Goal: Navigation & Orientation: Find specific page/section

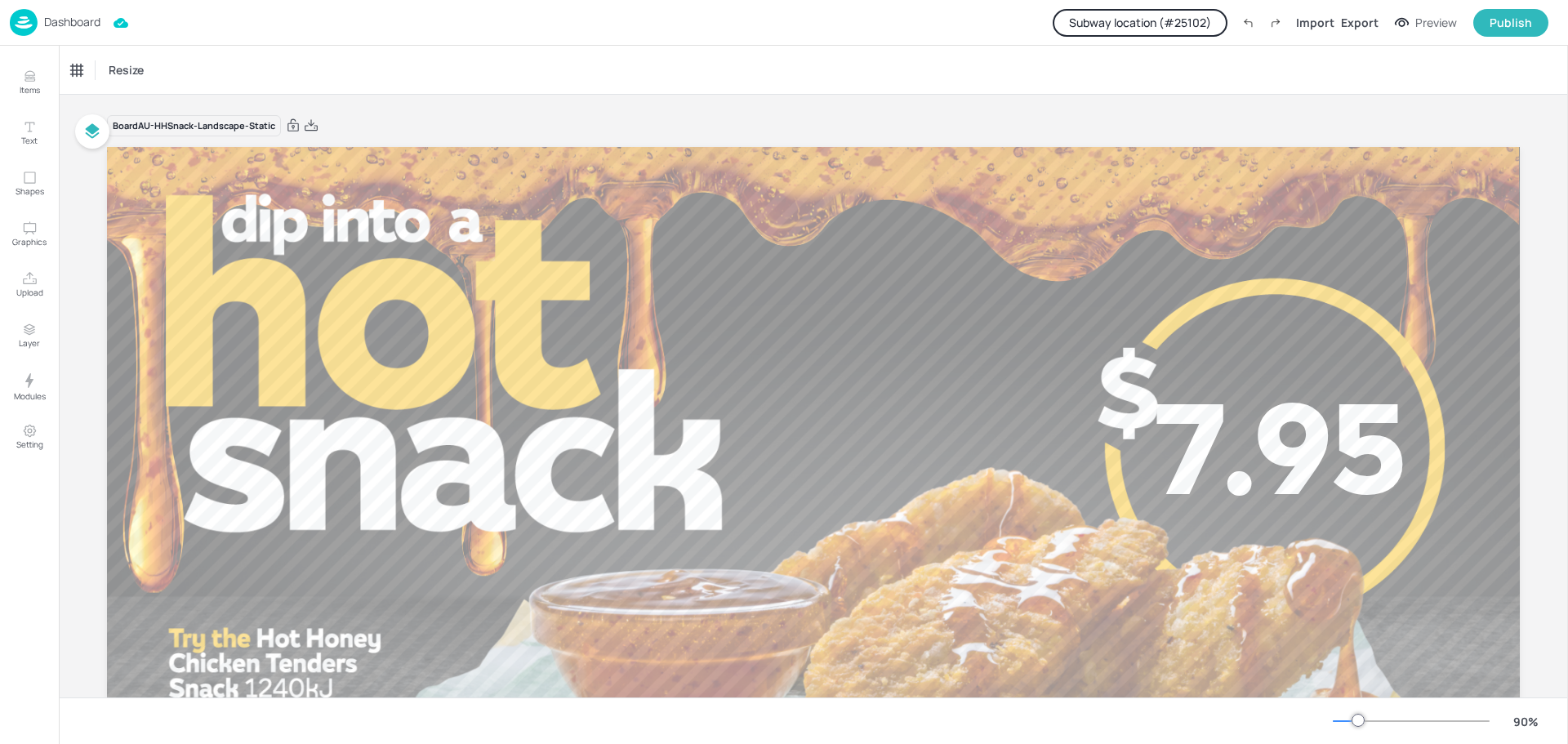
click at [67, 22] on p "Dashboard" at bounding box center [72, 22] width 57 height 12
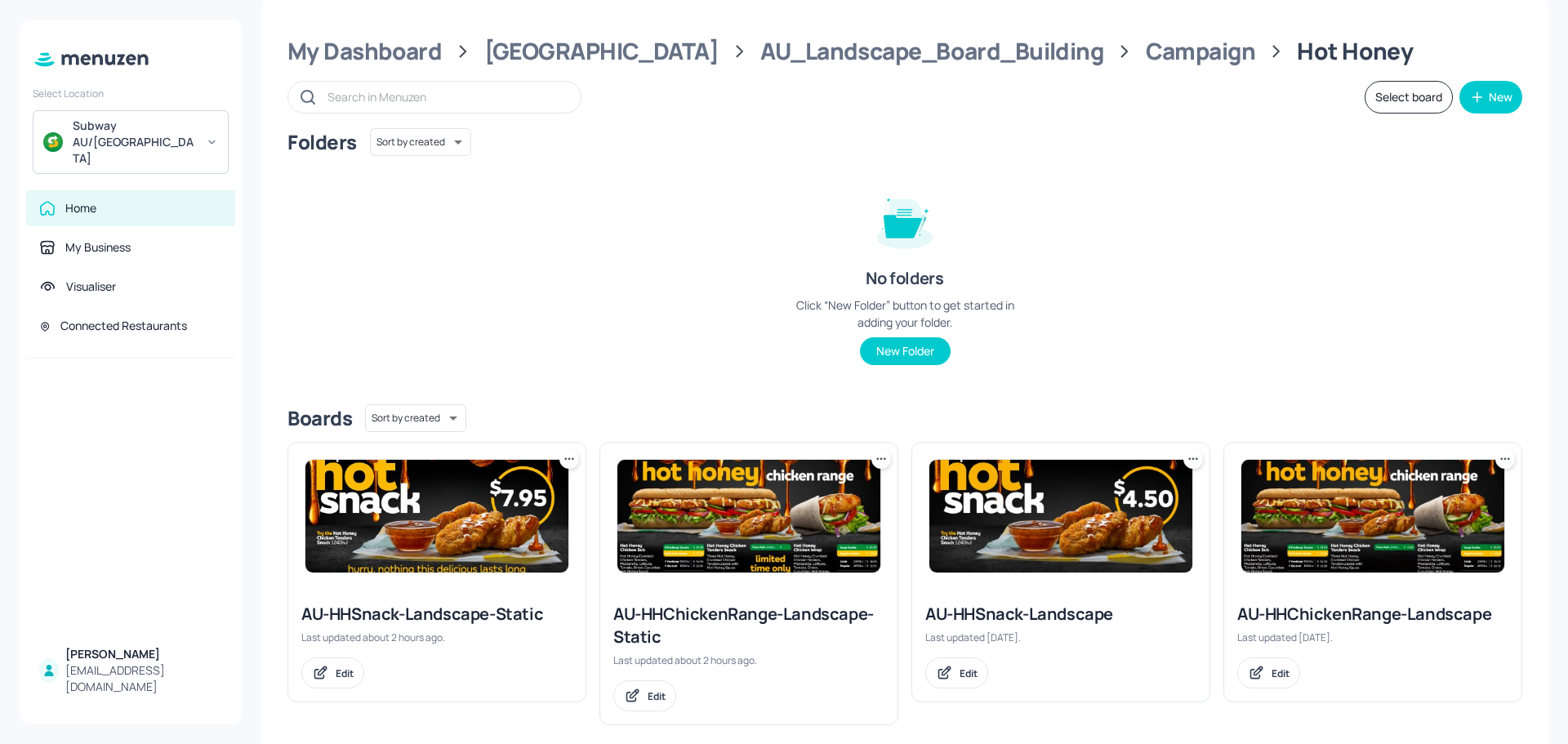
scroll to position [42, 0]
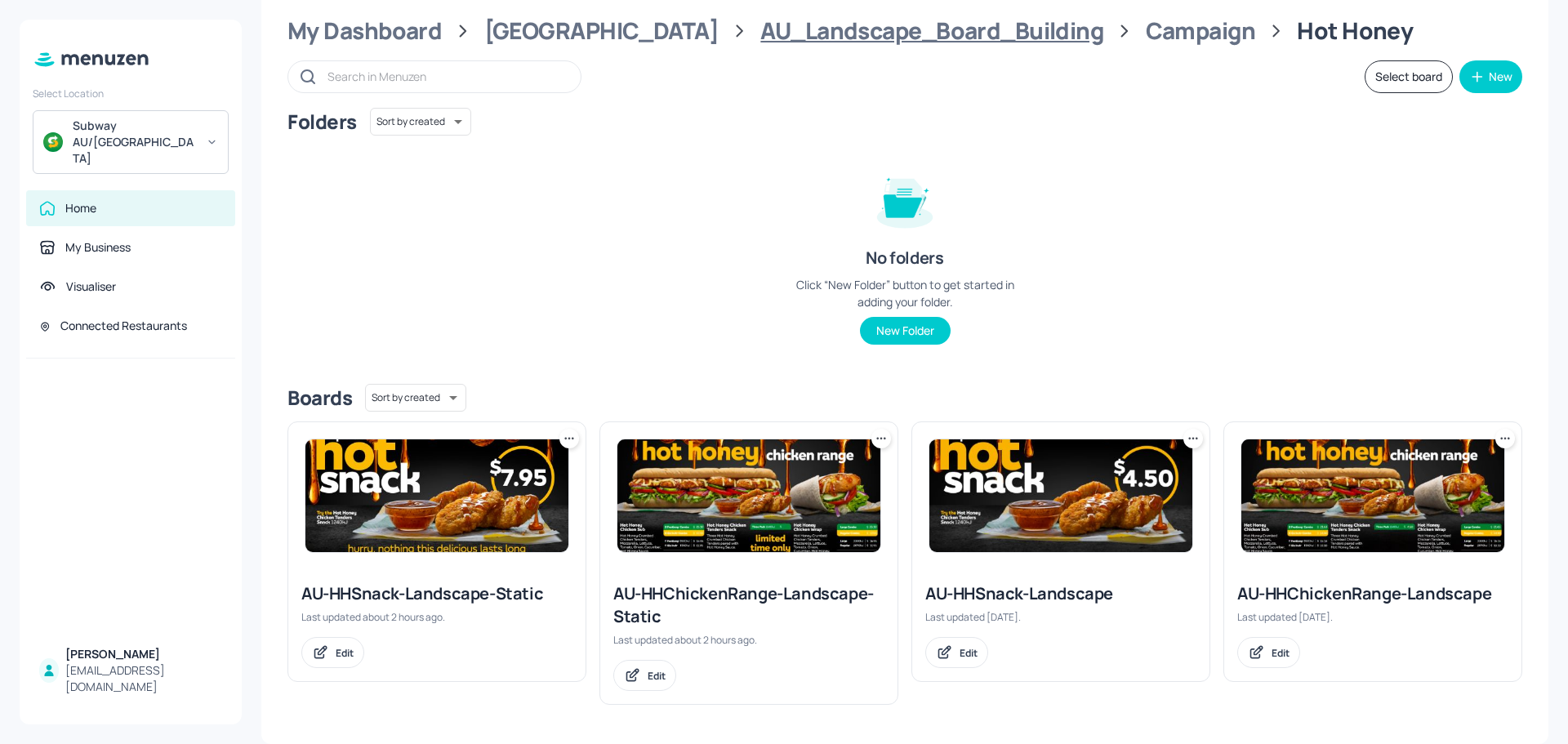
click at [800, 41] on div "AU_Landscape_Board_Building" at bounding box center [931, 31] width 343 height 30
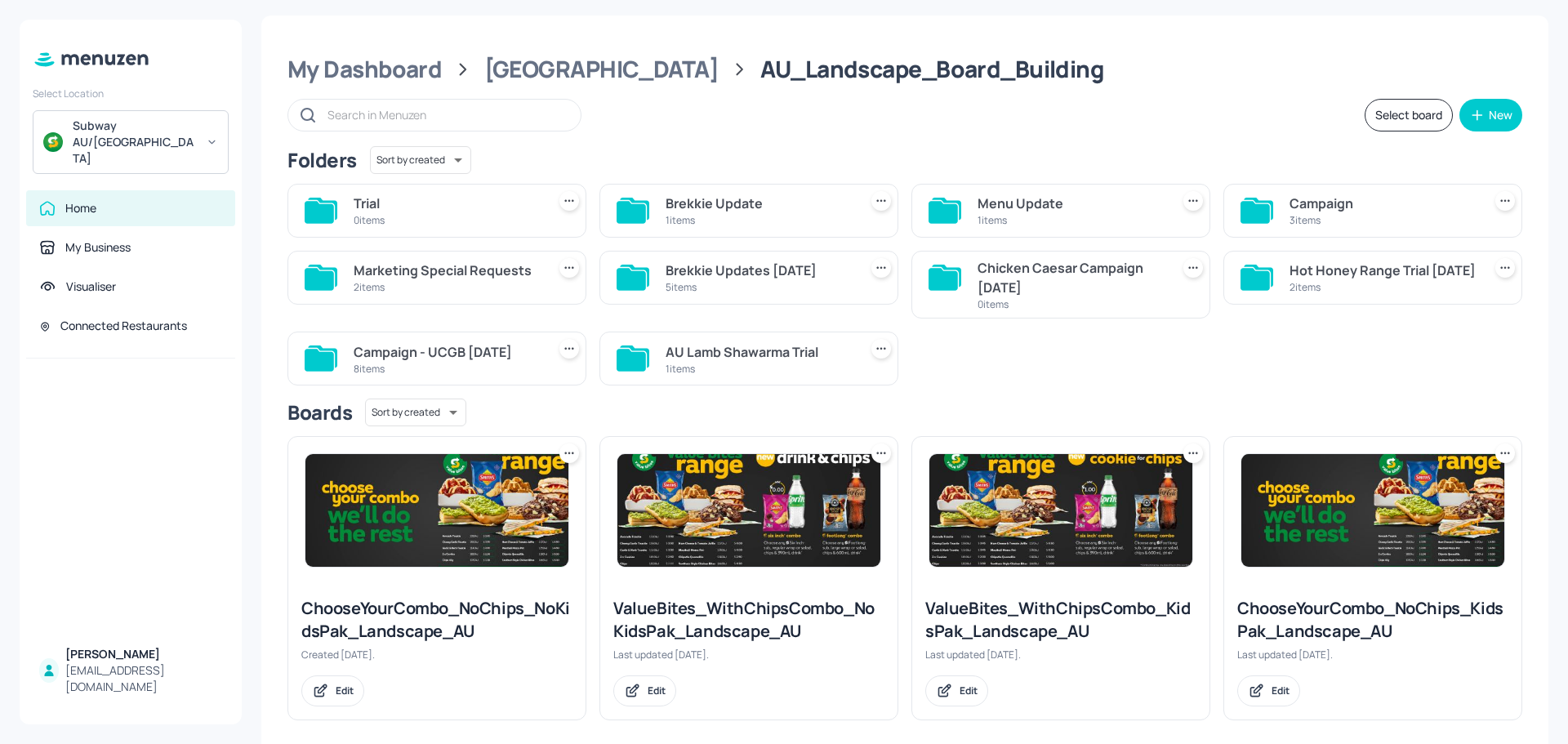
scroll to position [0, 0]
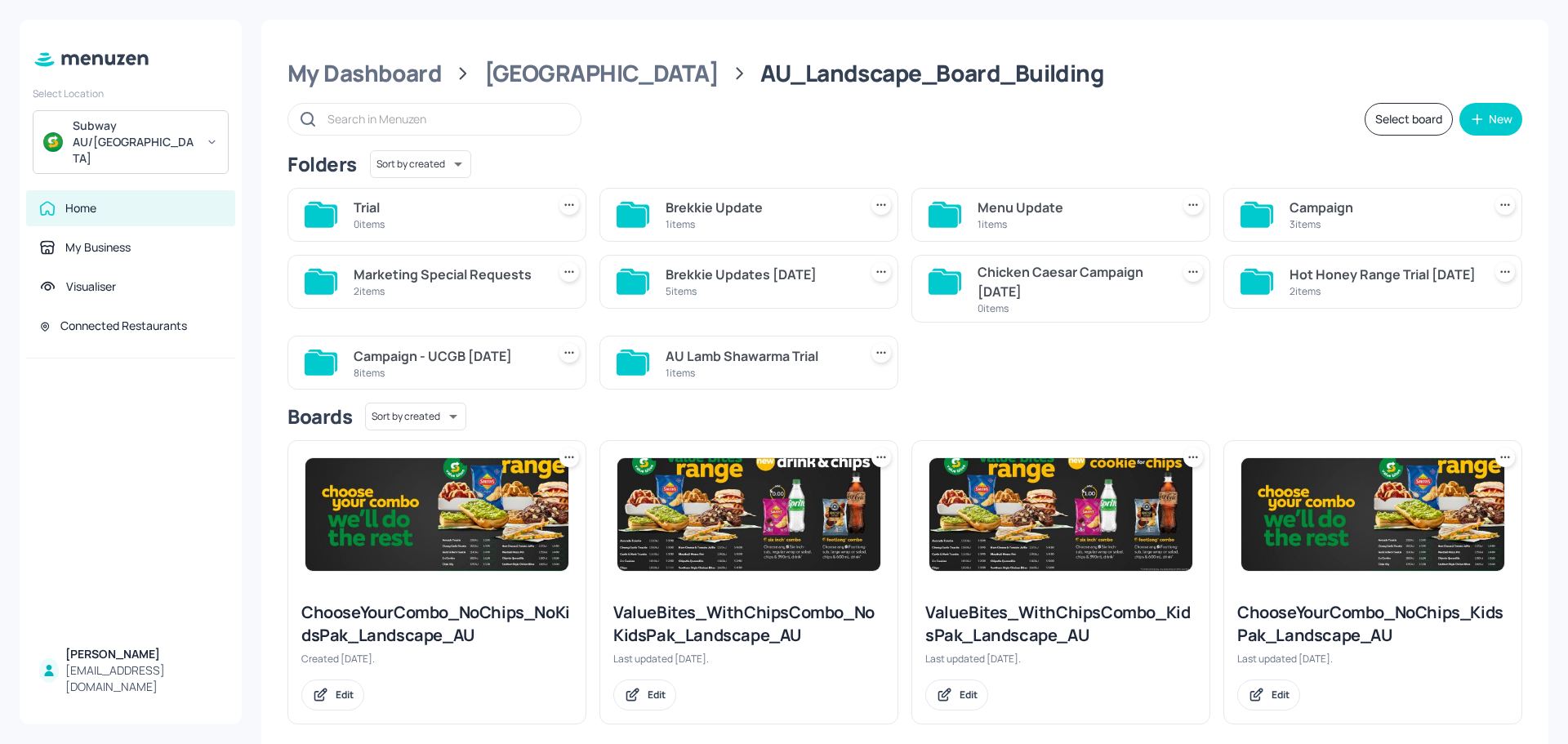
click at [1314, 210] on div "Campaign" at bounding box center [1383, 208] width 186 height 20
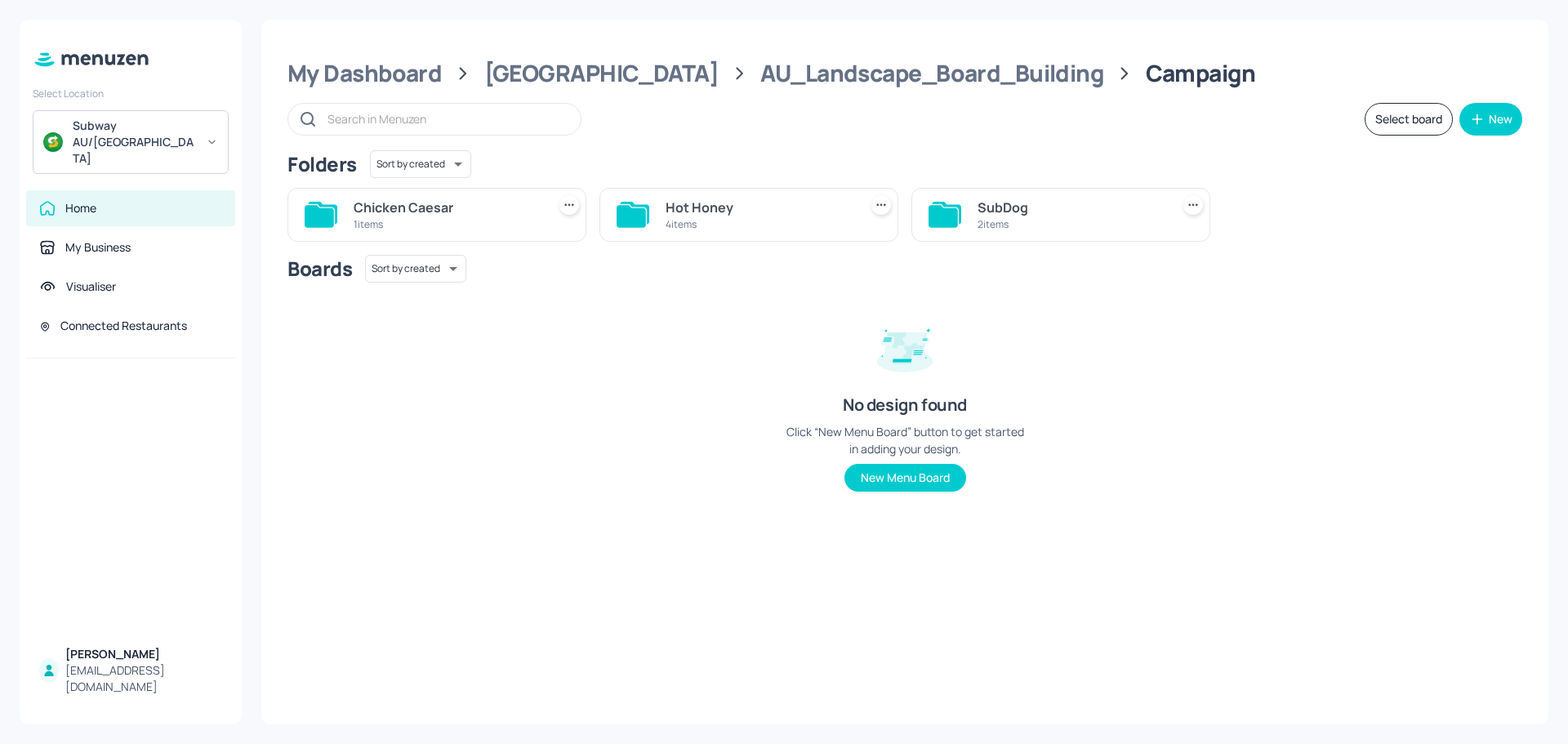
click at [1007, 211] on div "SubDog" at bounding box center [1071, 208] width 186 height 20
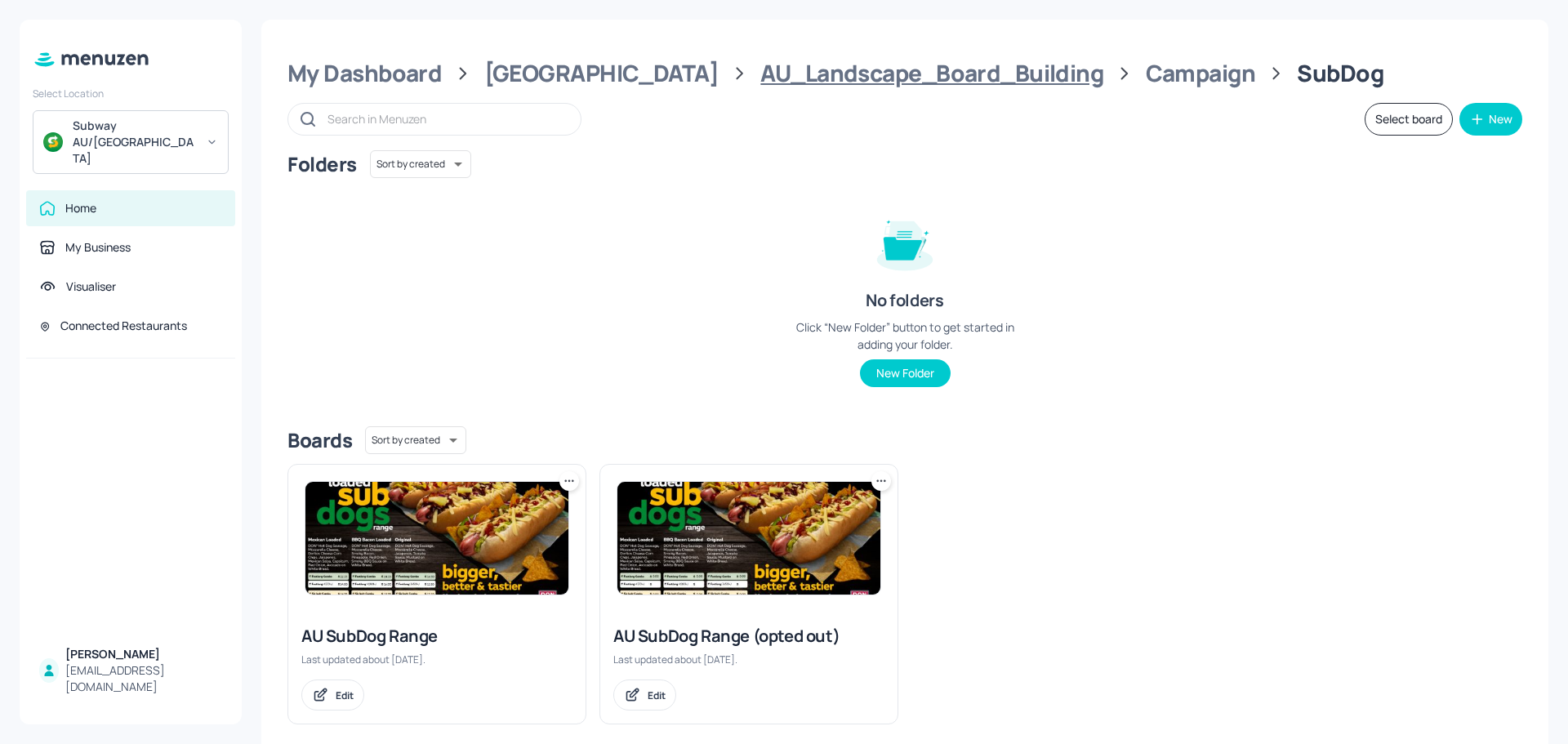
click at [909, 76] on div "AU_Landscape_Board_Building" at bounding box center [931, 73] width 343 height 30
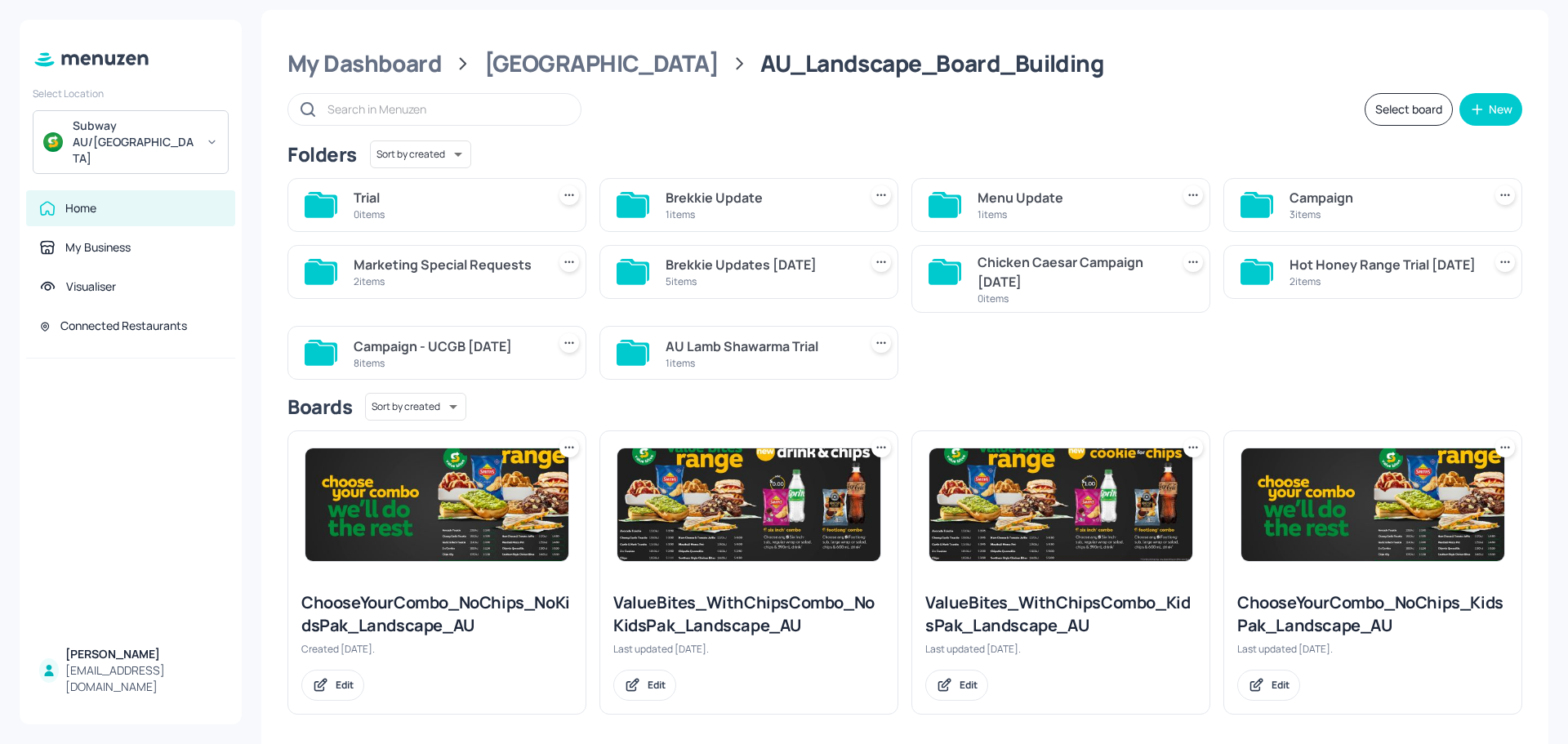
scroll to position [20, 0]
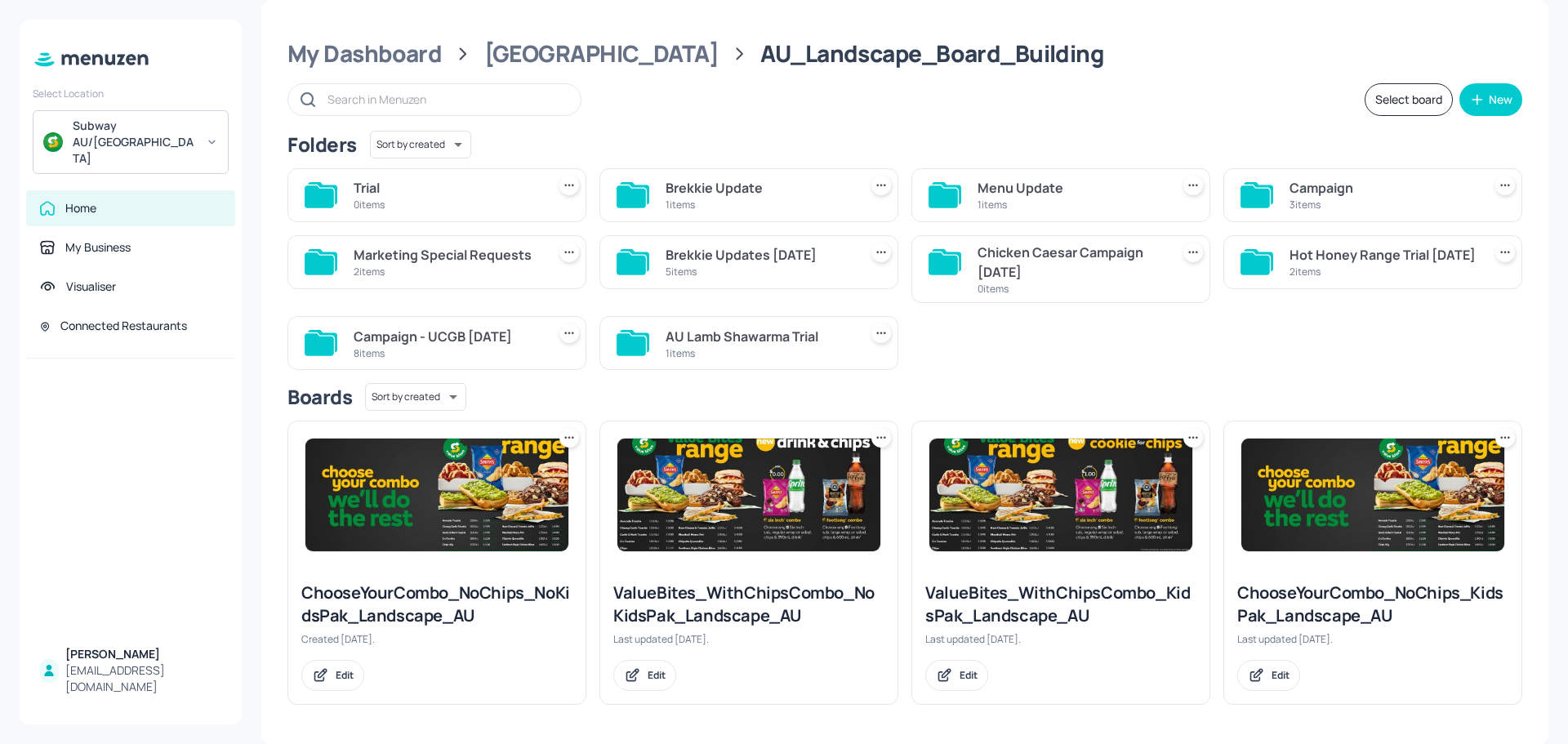
click at [453, 349] on div "8 items" at bounding box center [446, 353] width 186 height 13
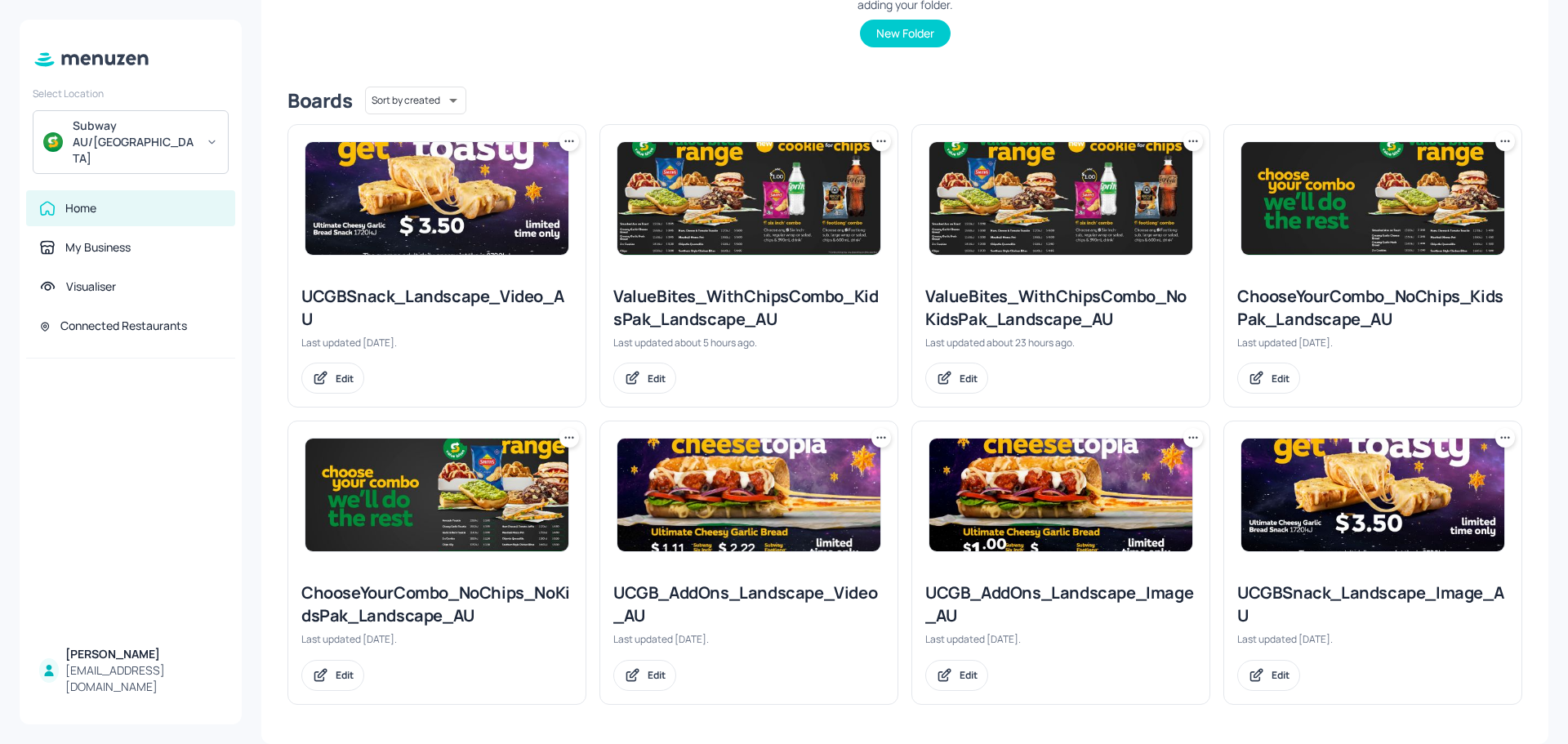
scroll to position [0, 0]
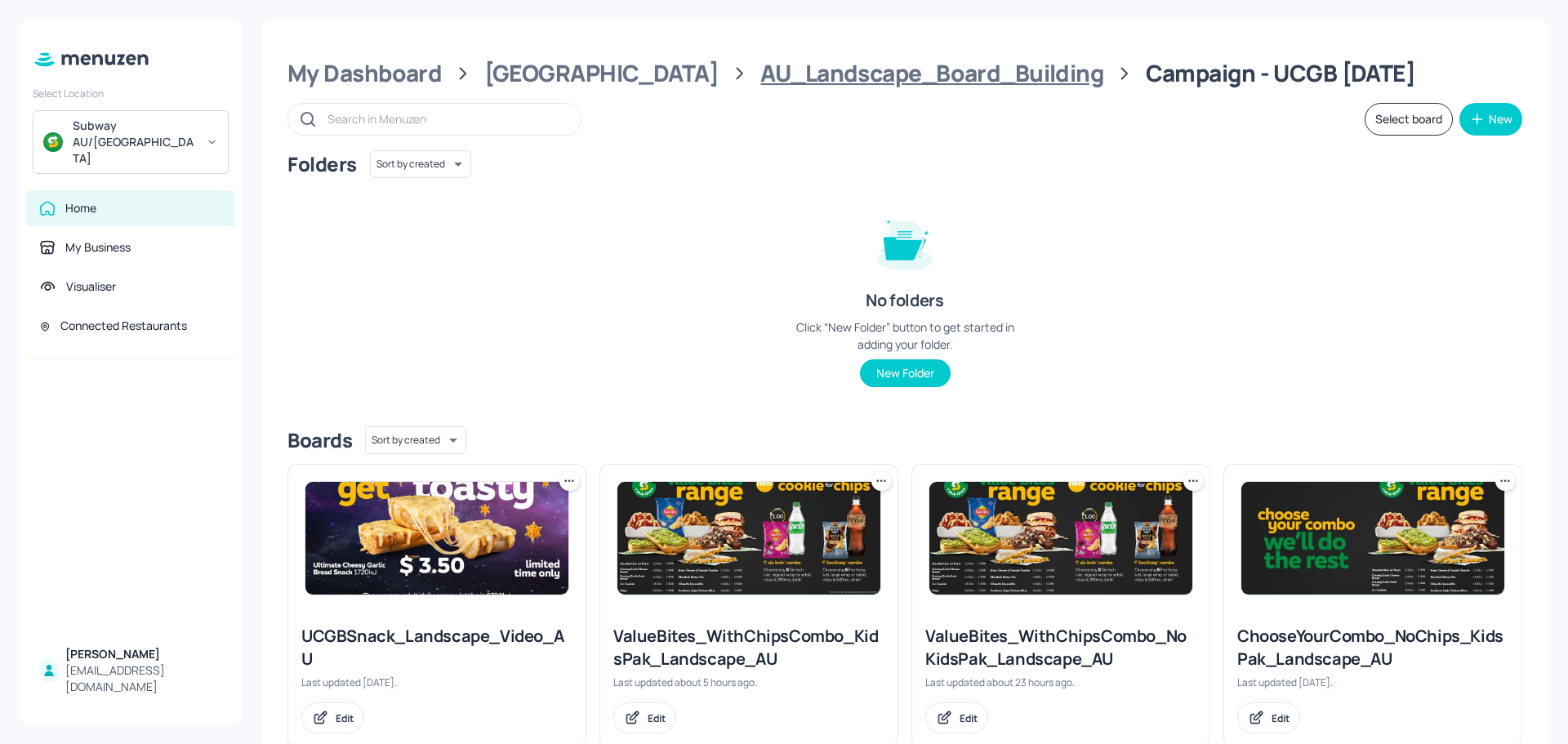
click at [874, 76] on div "AU_Landscape_Board_Building" at bounding box center [931, 73] width 343 height 30
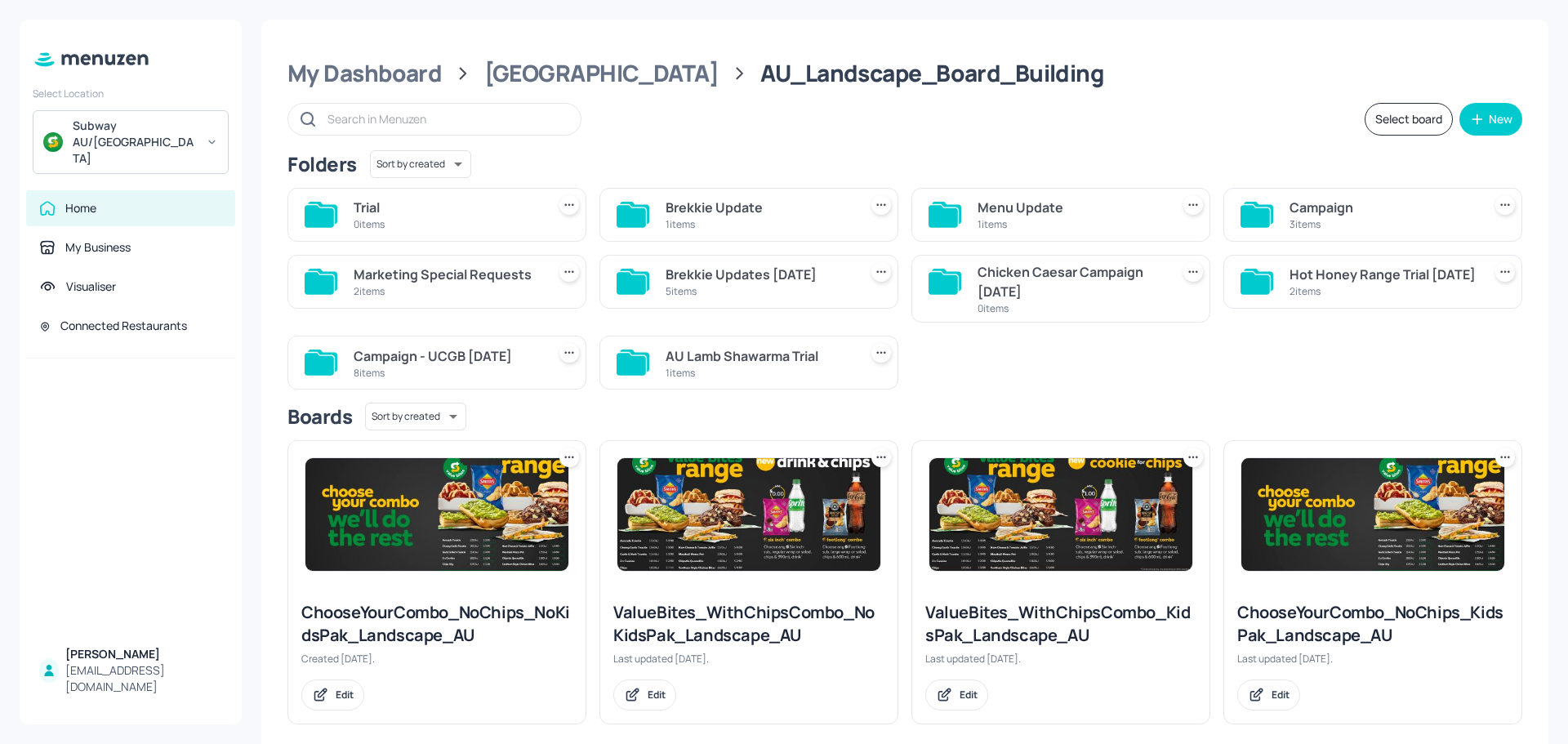
click at [768, 274] on div "Brekkie Updates [DATE]" at bounding box center [758, 274] width 186 height 20
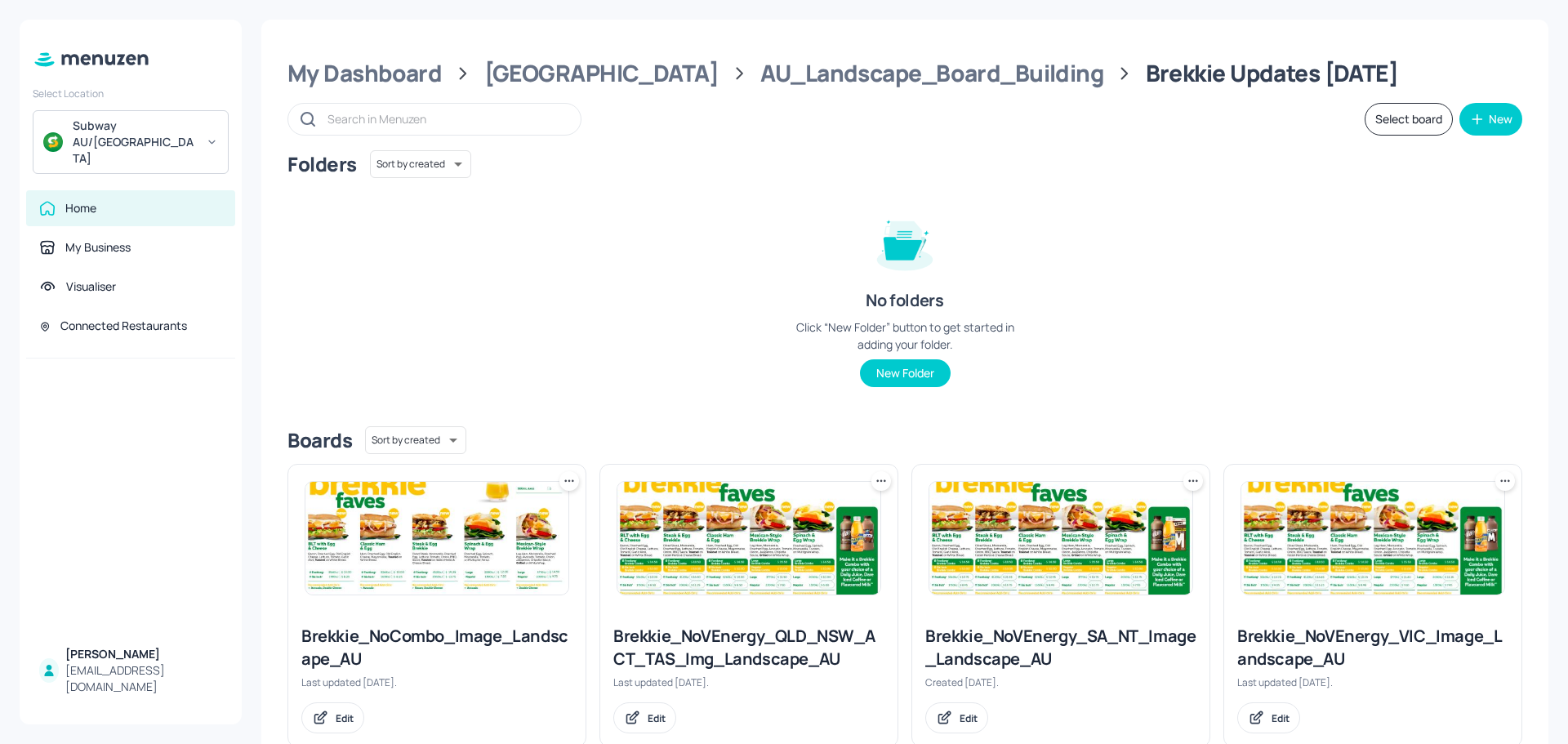
click at [855, 92] on div "My Dashboard Australia AU_Landscape_Board_Building Brekkie Updates [DATE] Selec…" at bounding box center [905, 551] width 1287 height 1064
click at [857, 83] on div "AU_Landscape_Board_Building" at bounding box center [931, 73] width 343 height 30
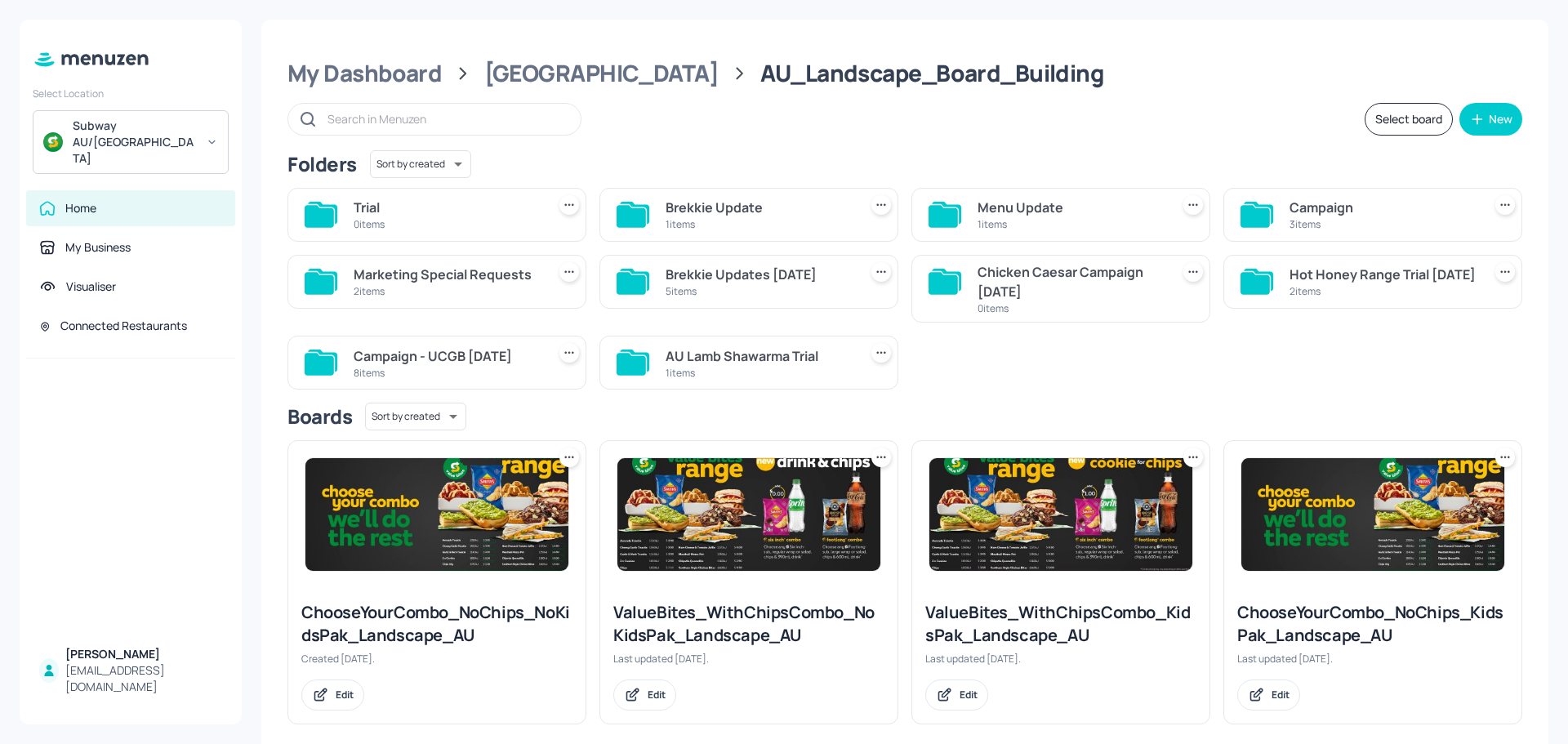
click at [1355, 284] on div "Hot Honey Range Trial [DATE]" at bounding box center [1383, 274] width 186 height 20
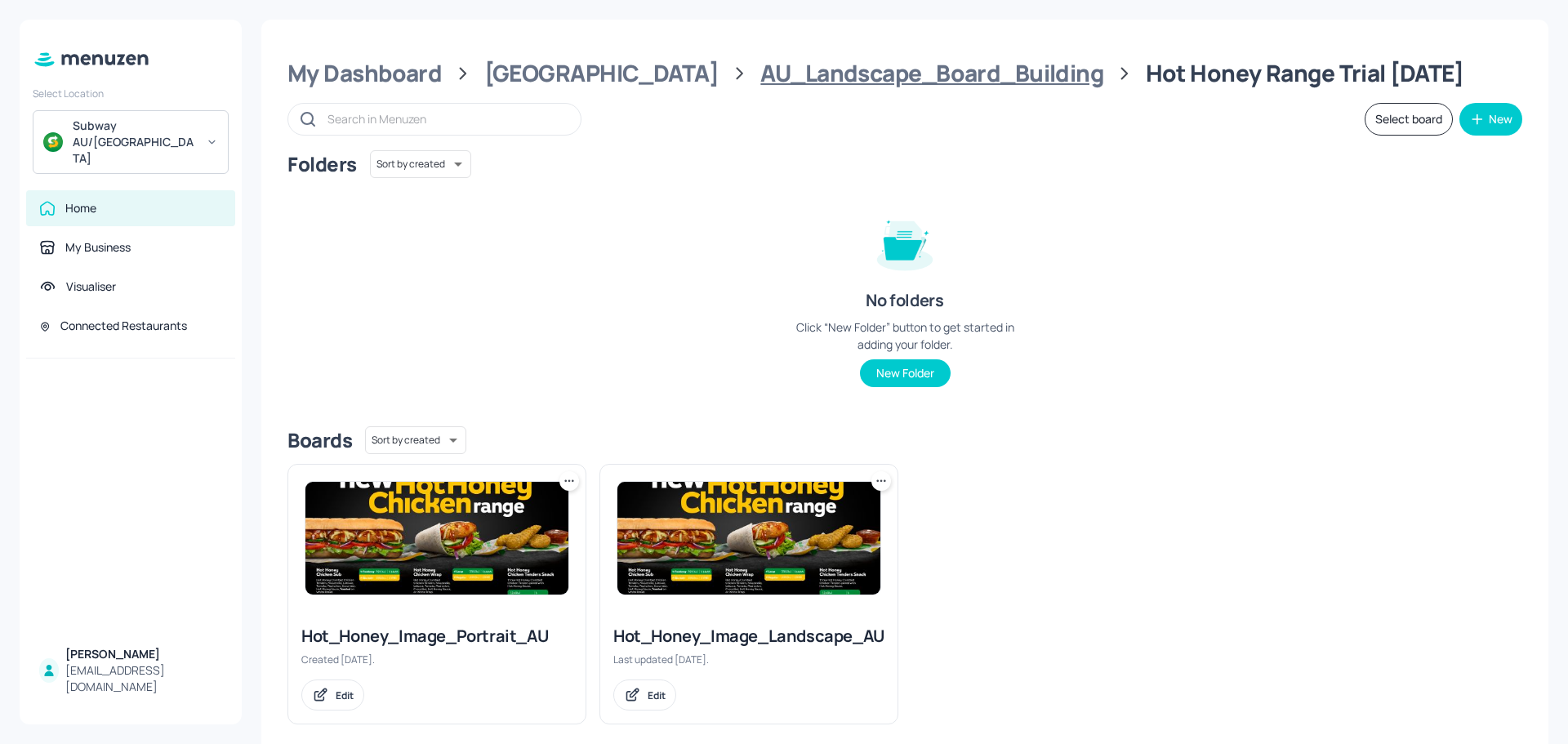
click at [850, 71] on div "AU_Landscape_Board_Building" at bounding box center [931, 73] width 343 height 30
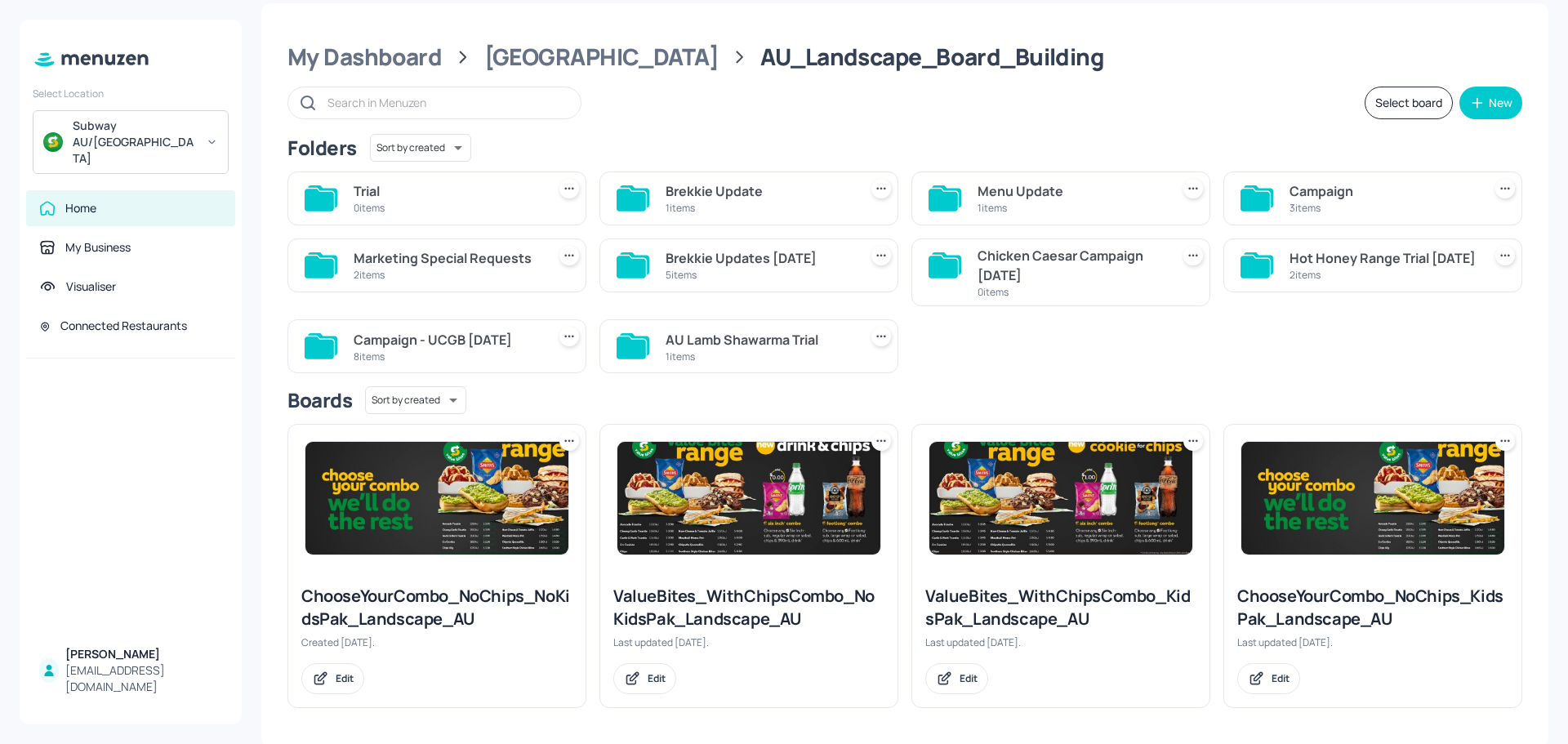
scroll to position [20, 0]
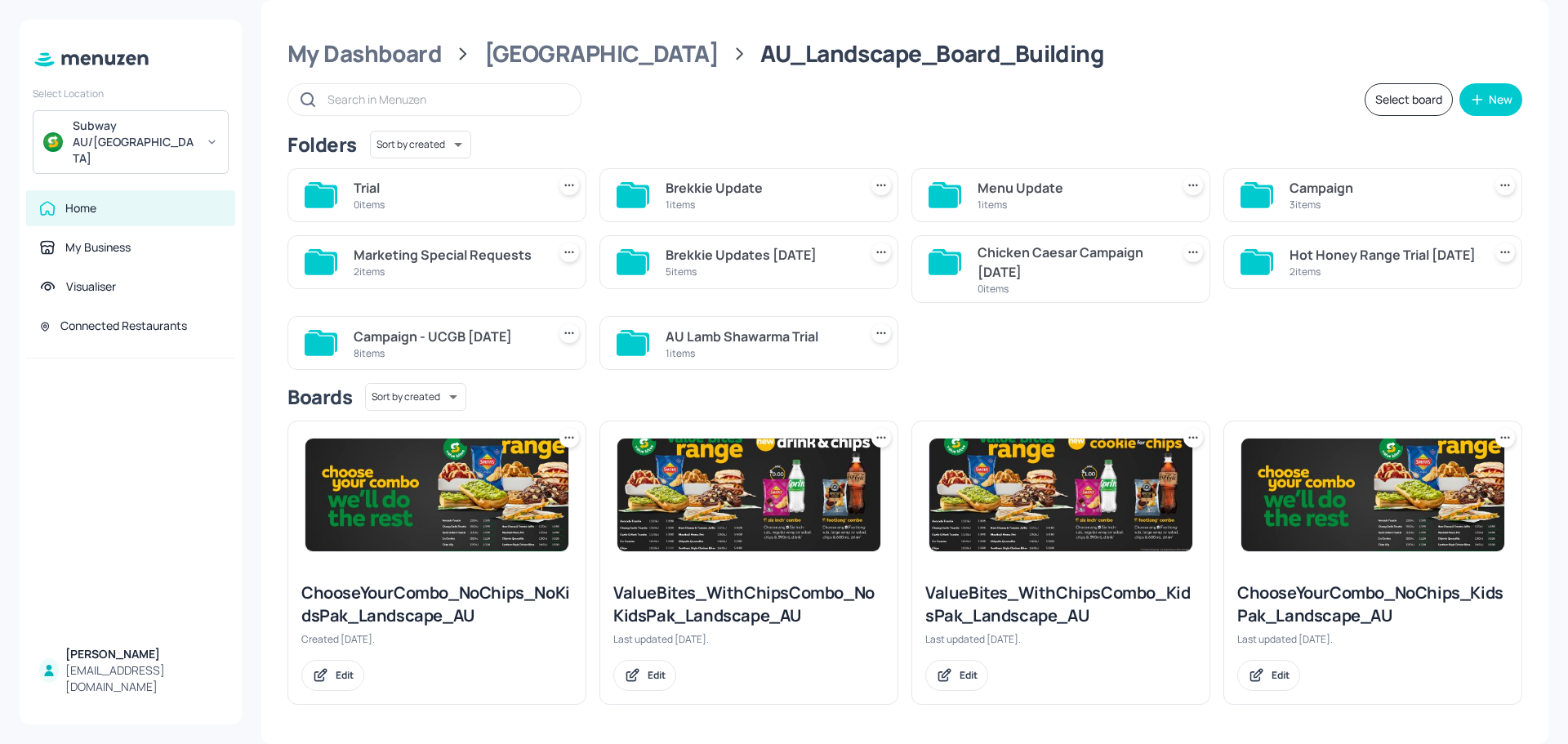
click at [1053, 208] on div "1 items" at bounding box center [1071, 204] width 186 height 13
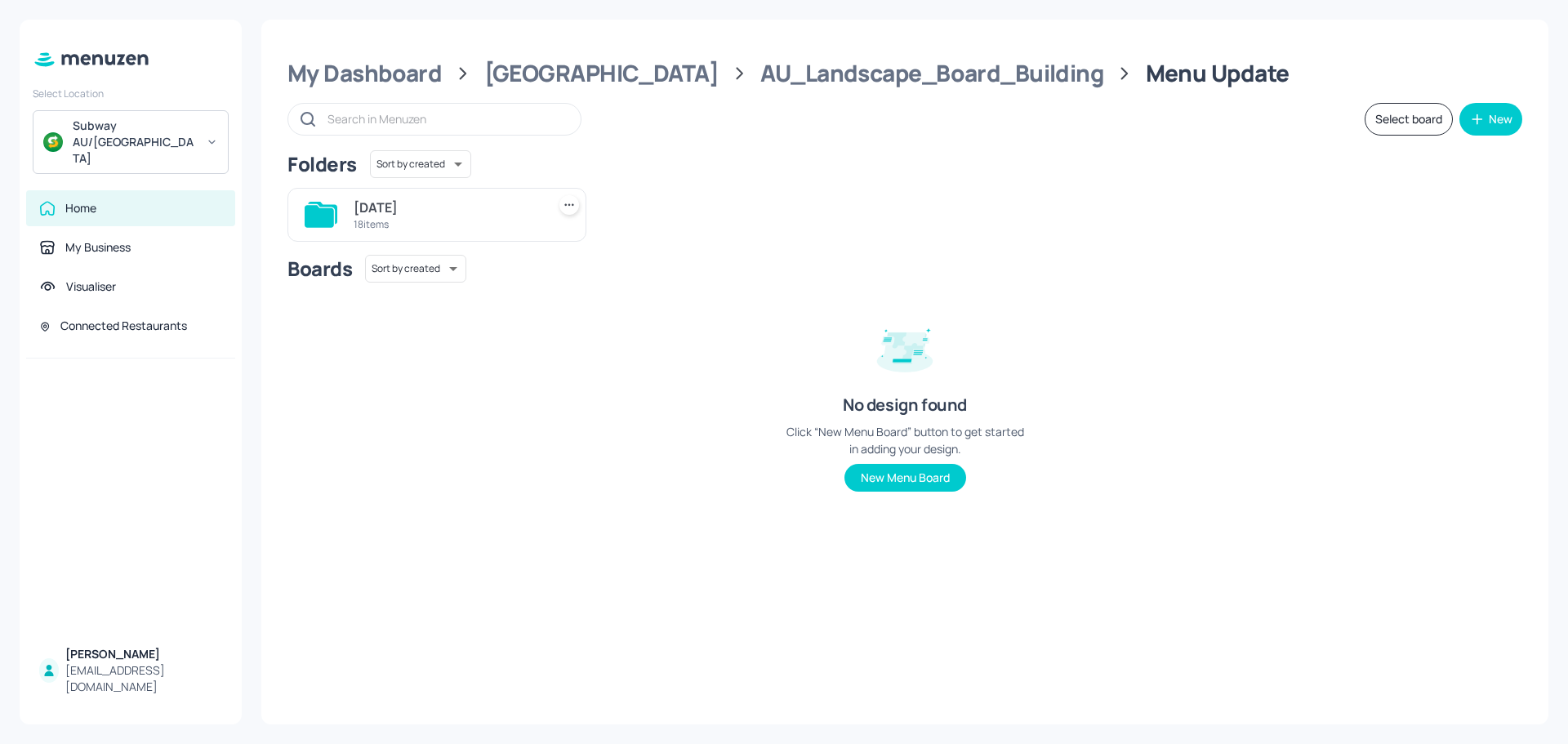
scroll to position [0, 0]
click at [413, 219] on div "18 items" at bounding box center [446, 224] width 186 height 13
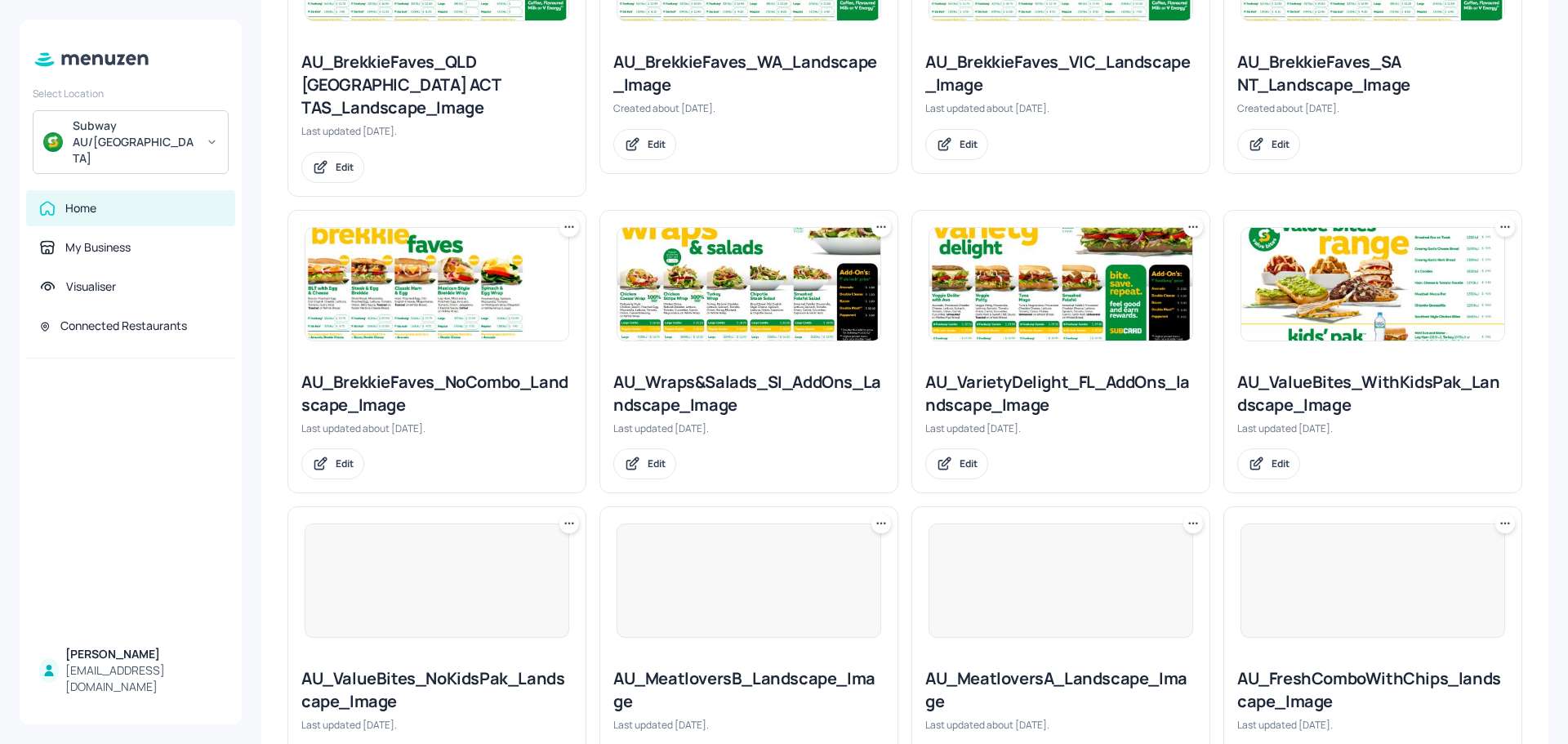
scroll to position [899, 0]
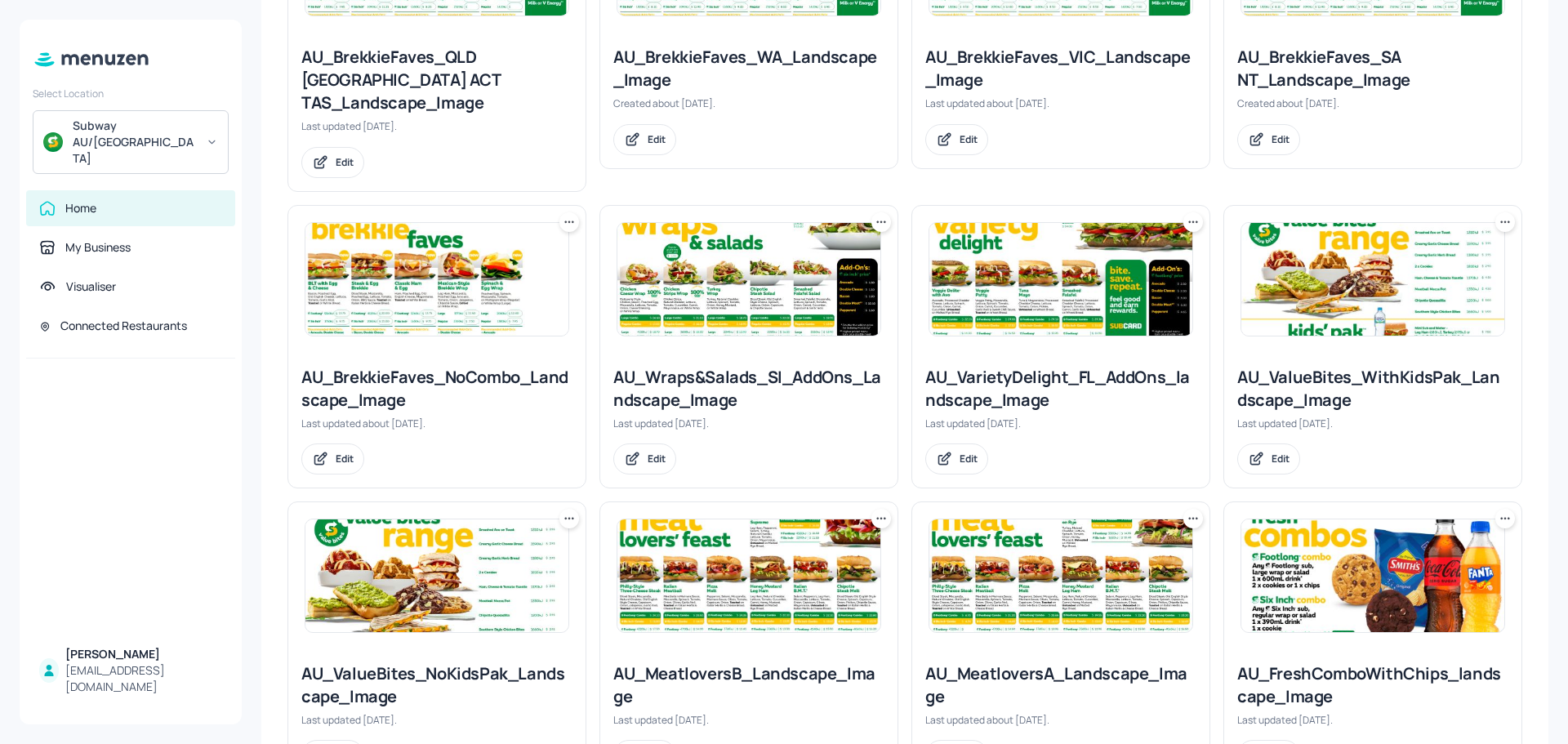
click at [763, 236] on img at bounding box center [748, 279] width 263 height 112
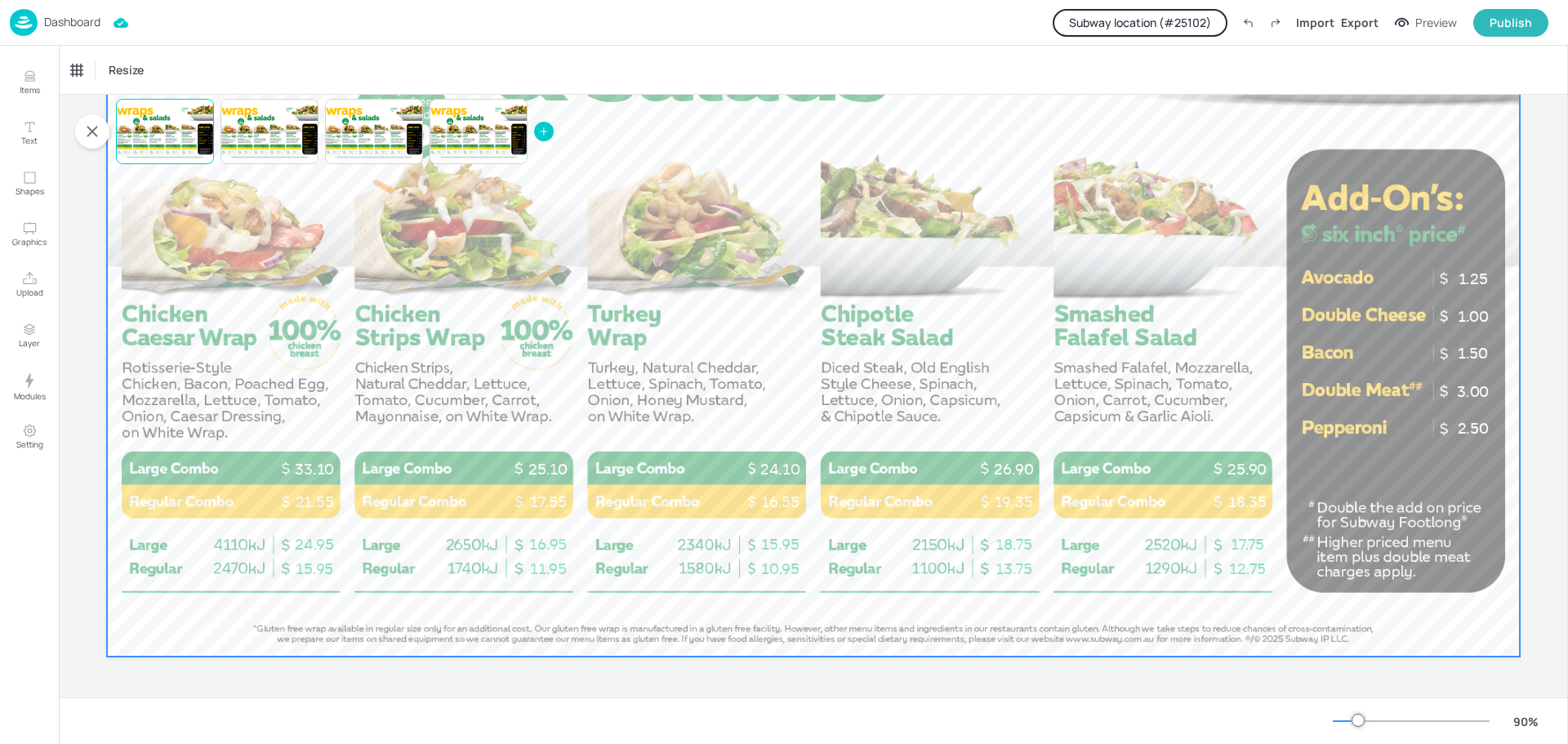
scroll to position [203, 0]
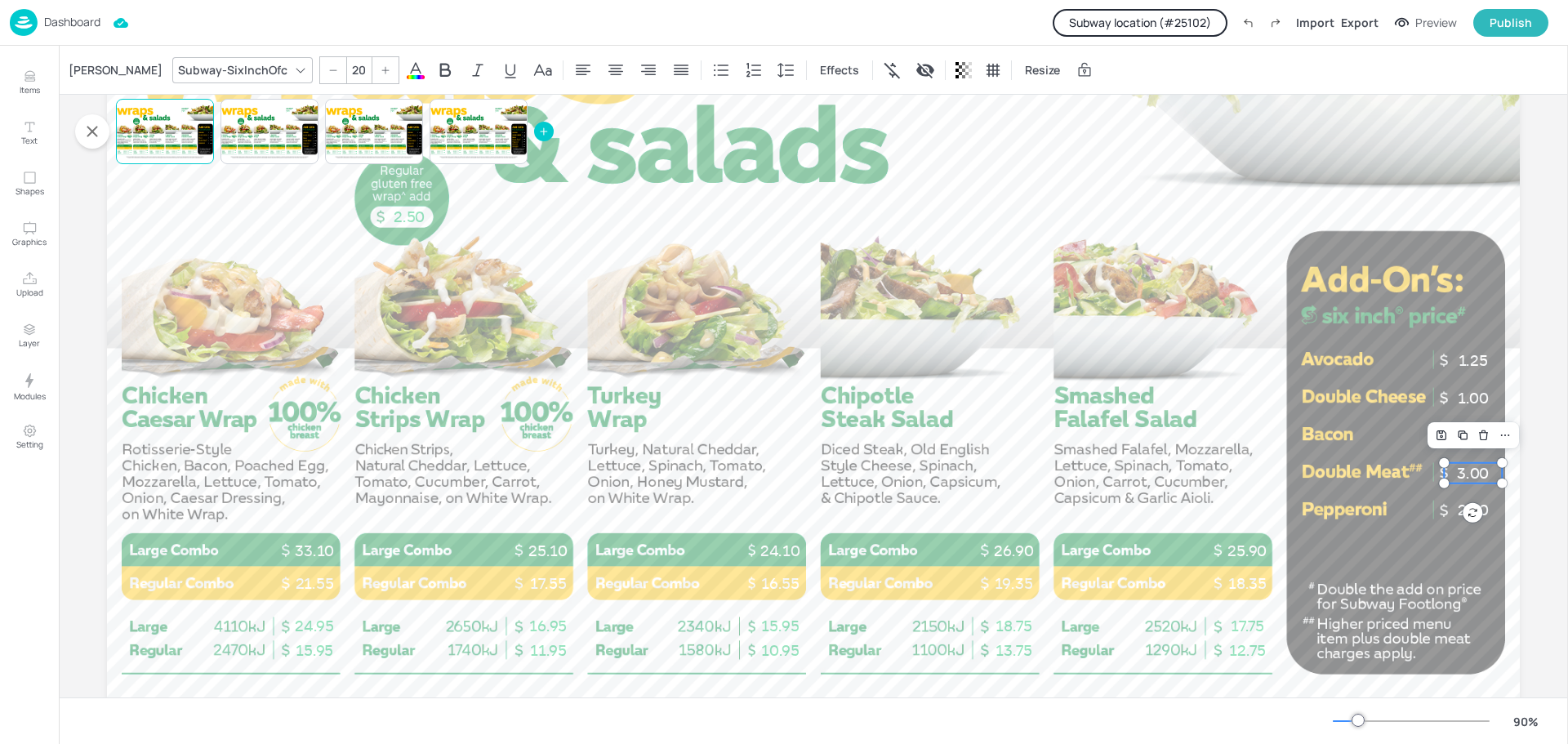
click at [1476, 471] on p "3.00" at bounding box center [1473, 473] width 58 height 21
click at [93, 73] on div "[PERSON_NAME]" at bounding box center [116, 70] width 101 height 26
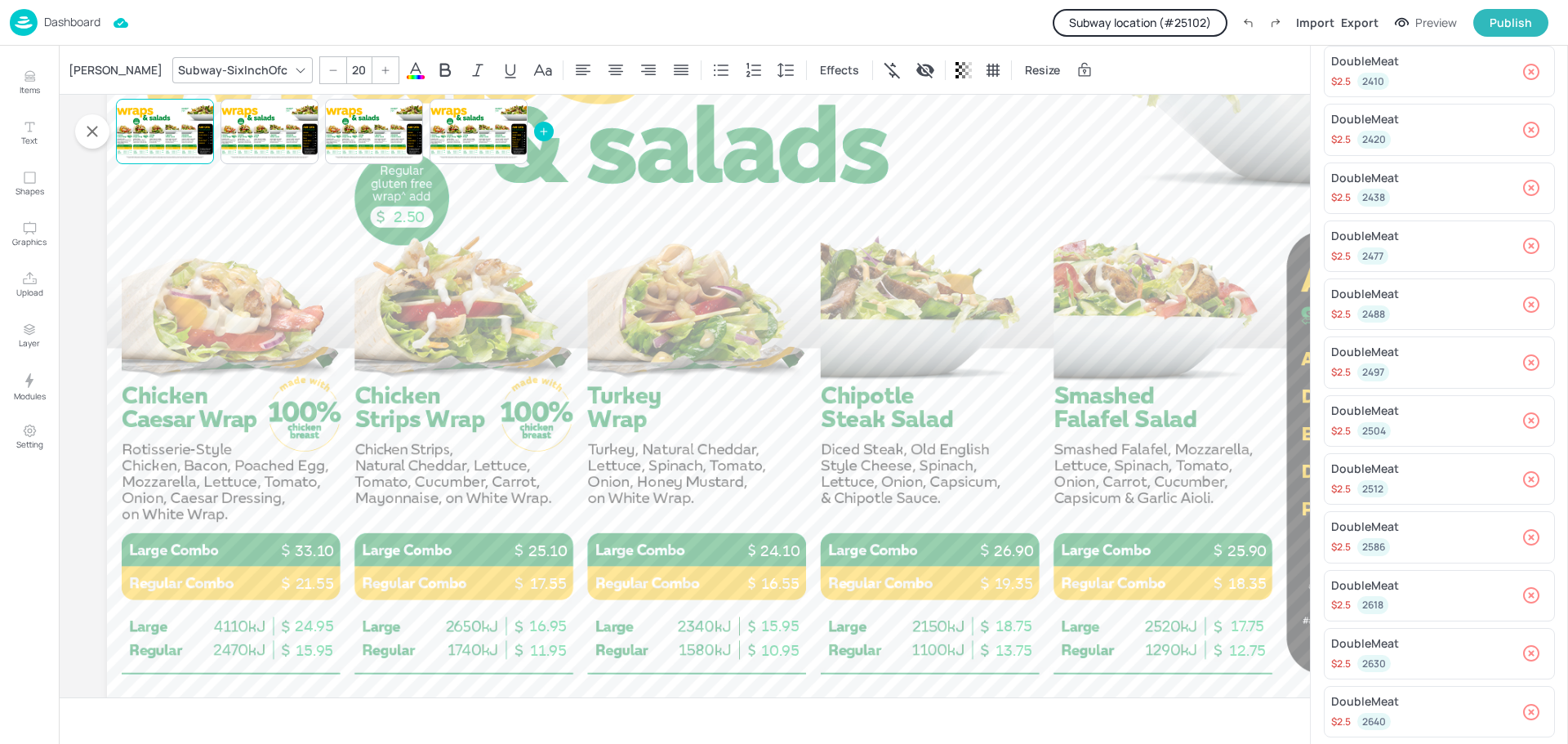
scroll to position [0, 0]
click at [1530, 62] on icon at bounding box center [1538, 66] width 16 height 16
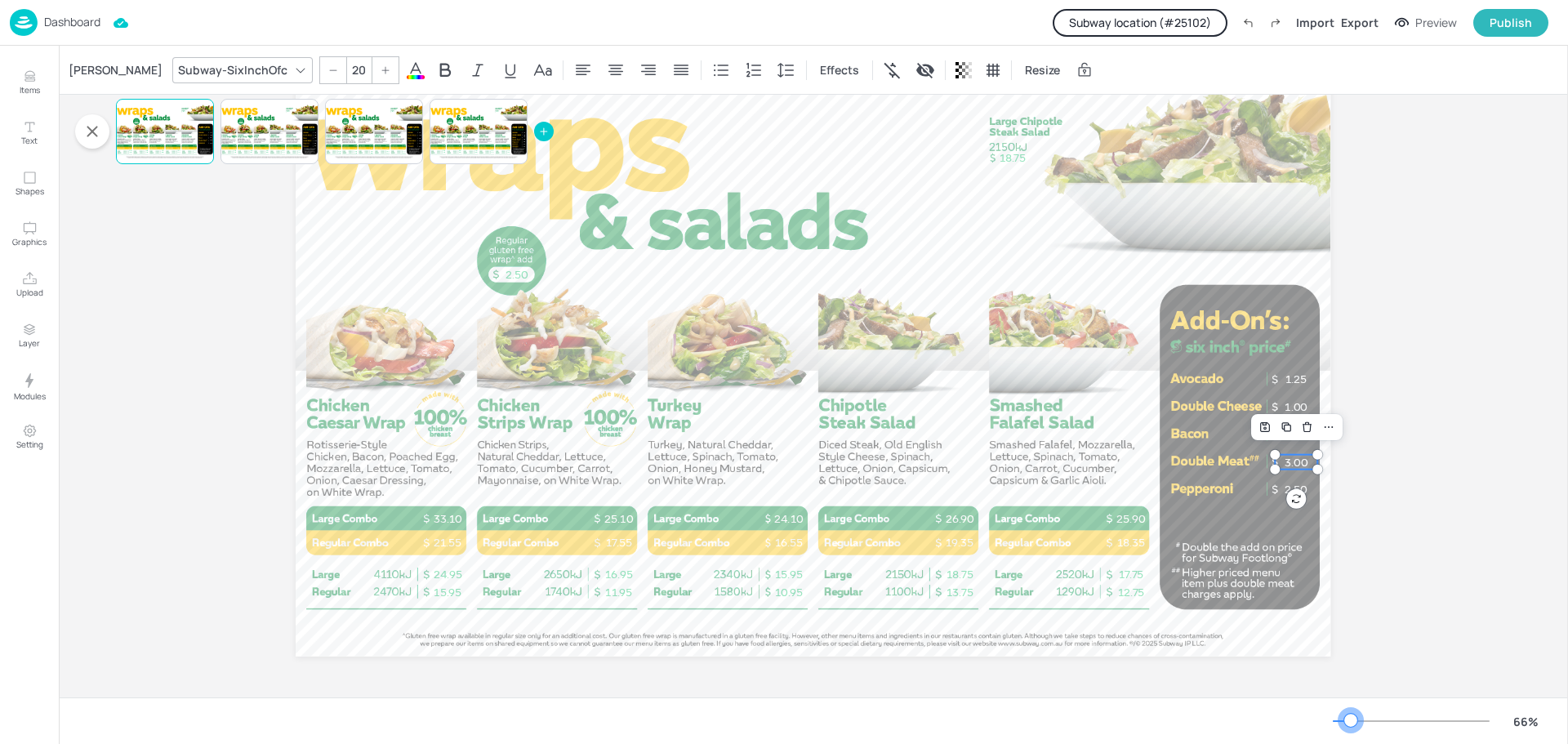
scroll to position [73, 0]
drag, startPoint x: 1362, startPoint y: 722, endPoint x: 1351, endPoint y: 724, distance: 11.2
click at [1351, 724] on div at bounding box center [1350, 721] width 13 height 13
click at [82, 69] on div "[PERSON_NAME]" at bounding box center [116, 70] width 101 height 26
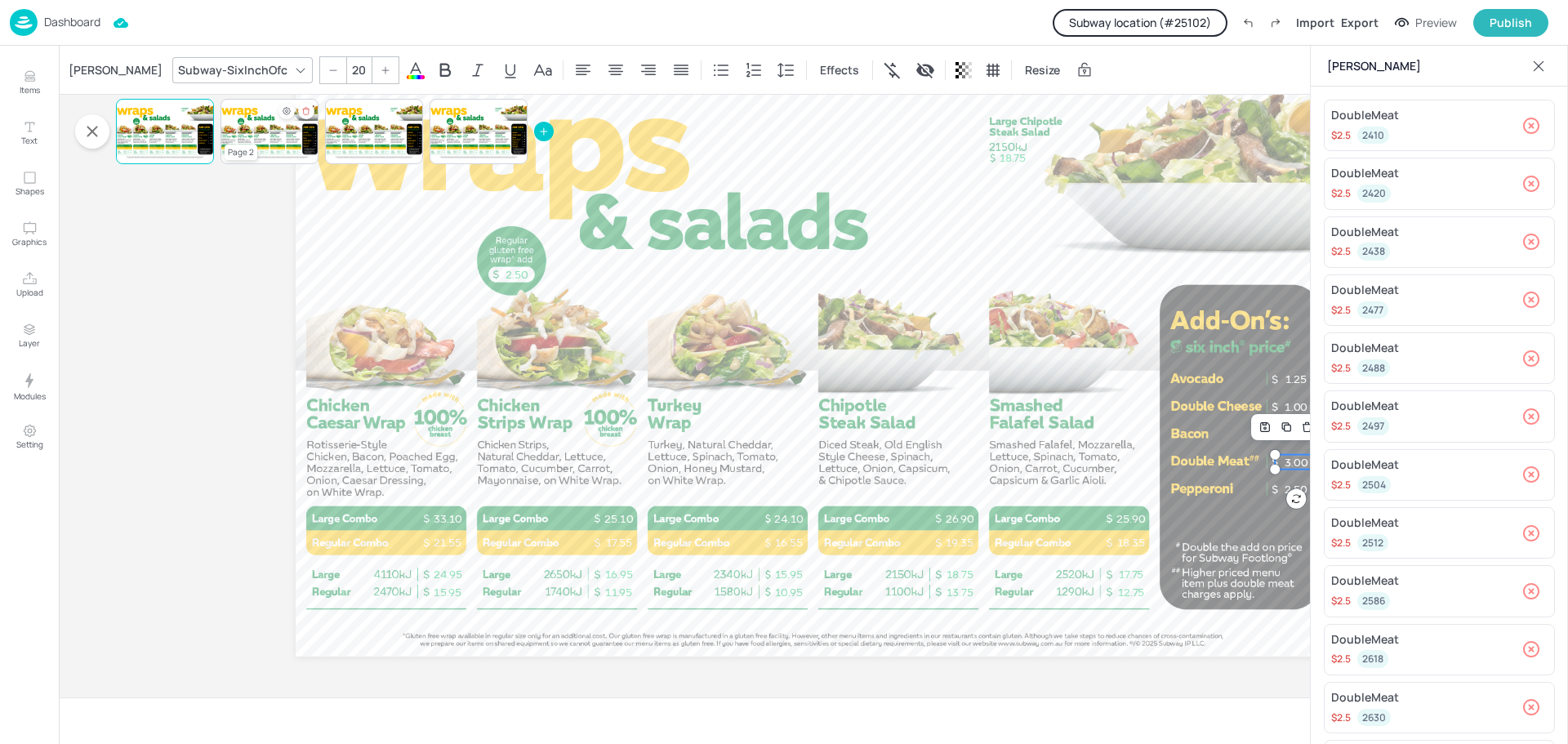
click at [242, 128] on div at bounding box center [269, 131] width 98 height 56
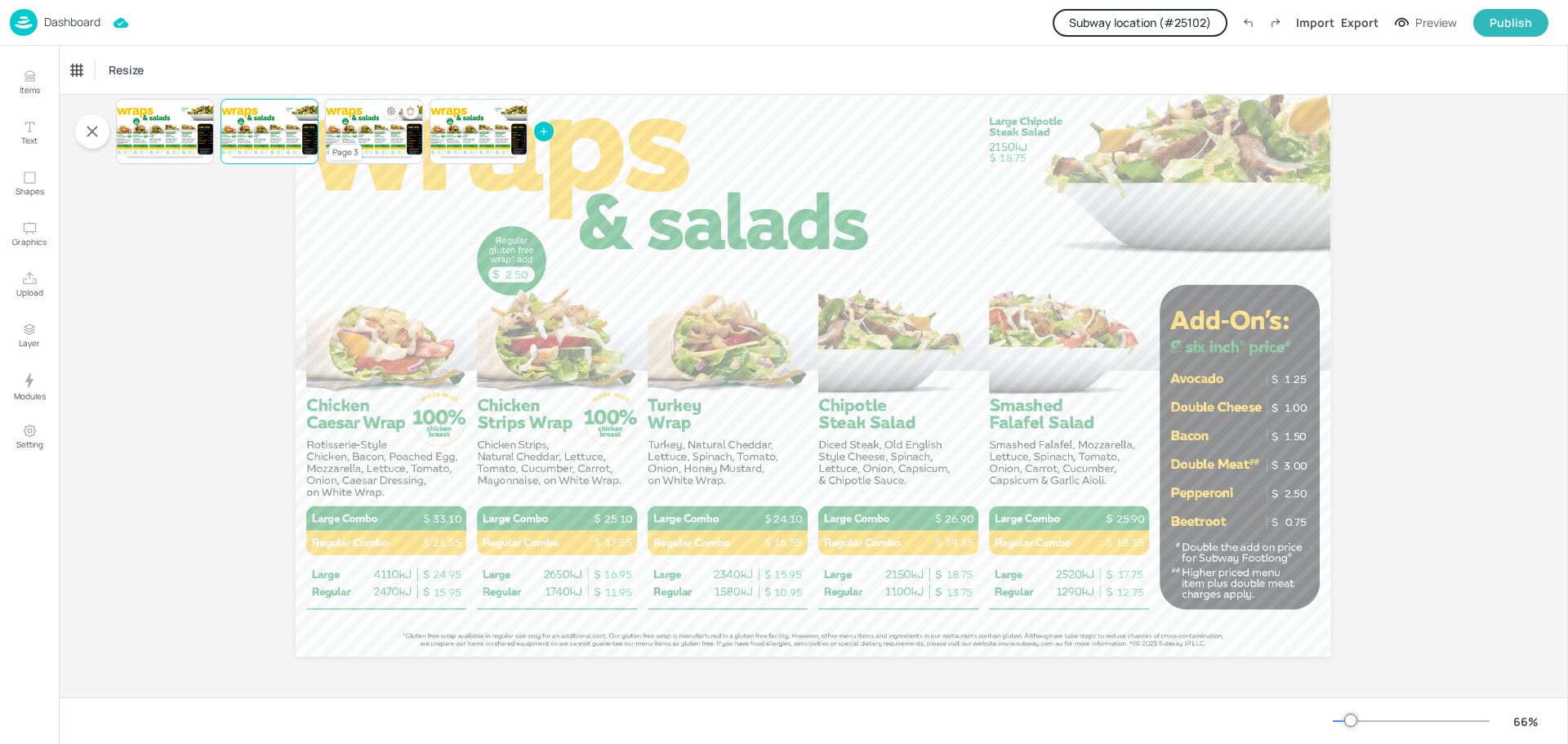
click at [380, 137] on div at bounding box center [373, 131] width 98 height 56
click at [280, 124] on div at bounding box center [269, 131] width 98 height 56
click at [371, 126] on div at bounding box center [373, 131] width 98 height 56
click at [303, 128] on div at bounding box center [269, 131] width 98 height 56
click at [376, 130] on div at bounding box center [373, 131] width 98 height 56
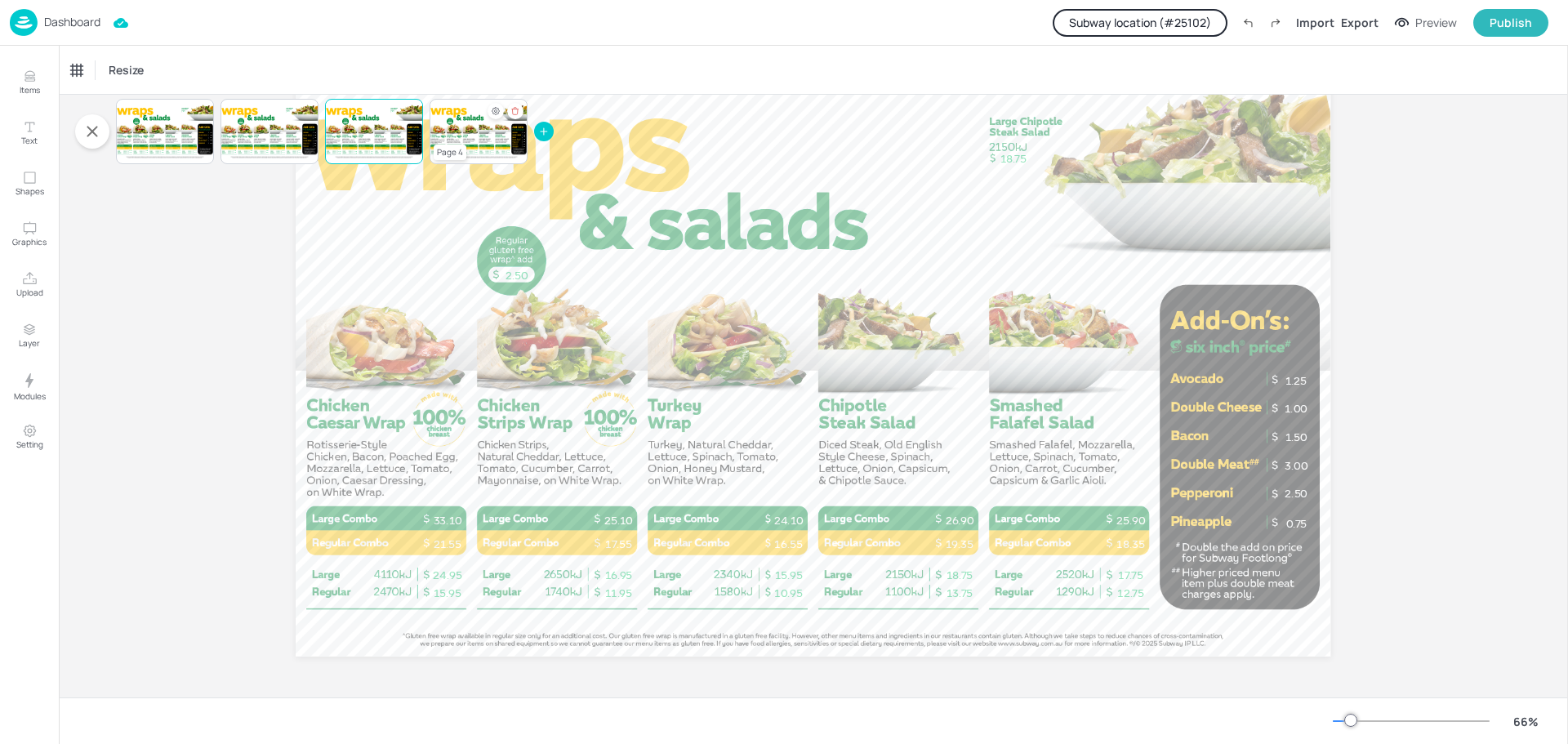
click at [456, 128] on div at bounding box center [479, 131] width 98 height 56
click at [76, 25] on p "Dashboard" at bounding box center [72, 22] width 57 height 12
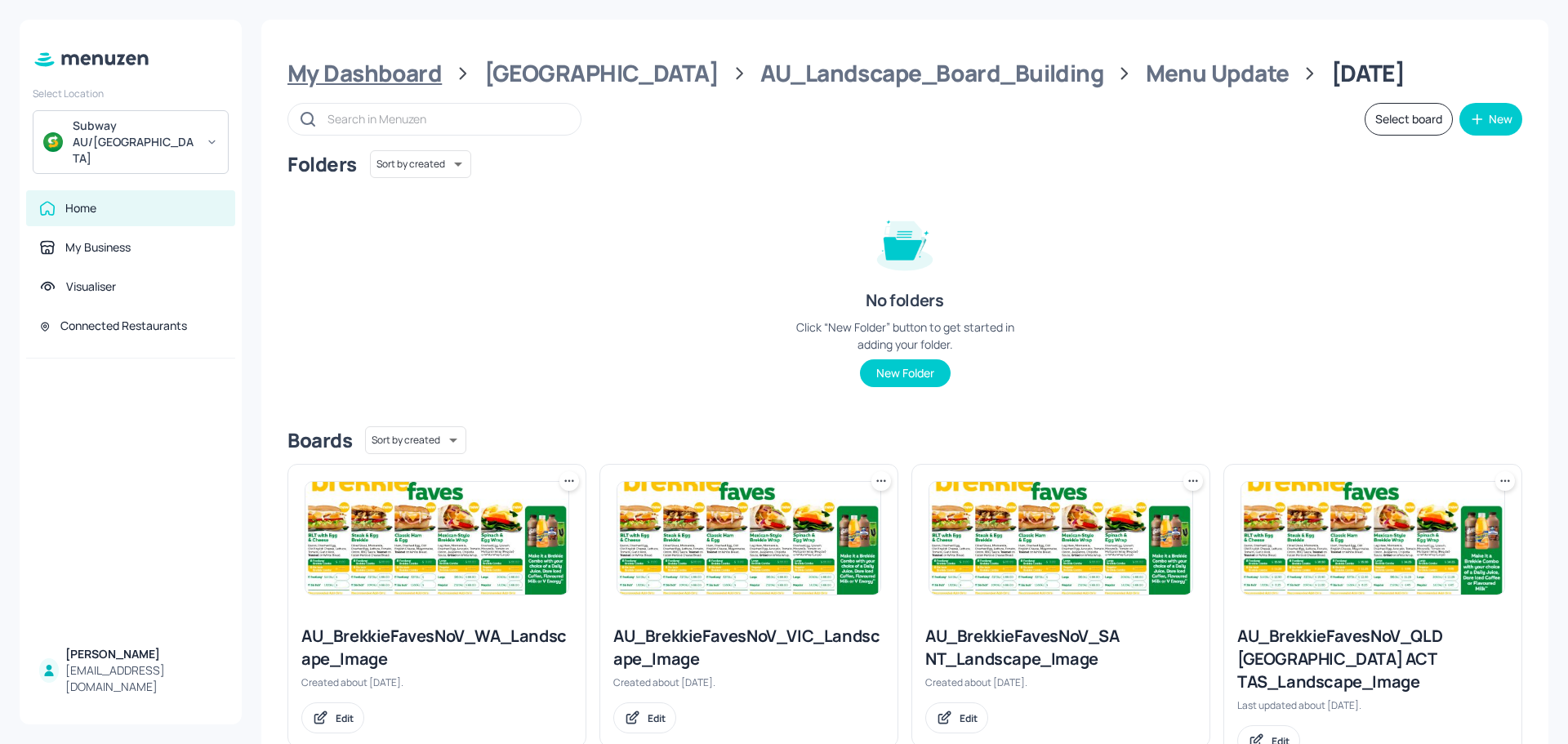
click at [408, 77] on div "My Dashboard" at bounding box center [365, 73] width 155 height 30
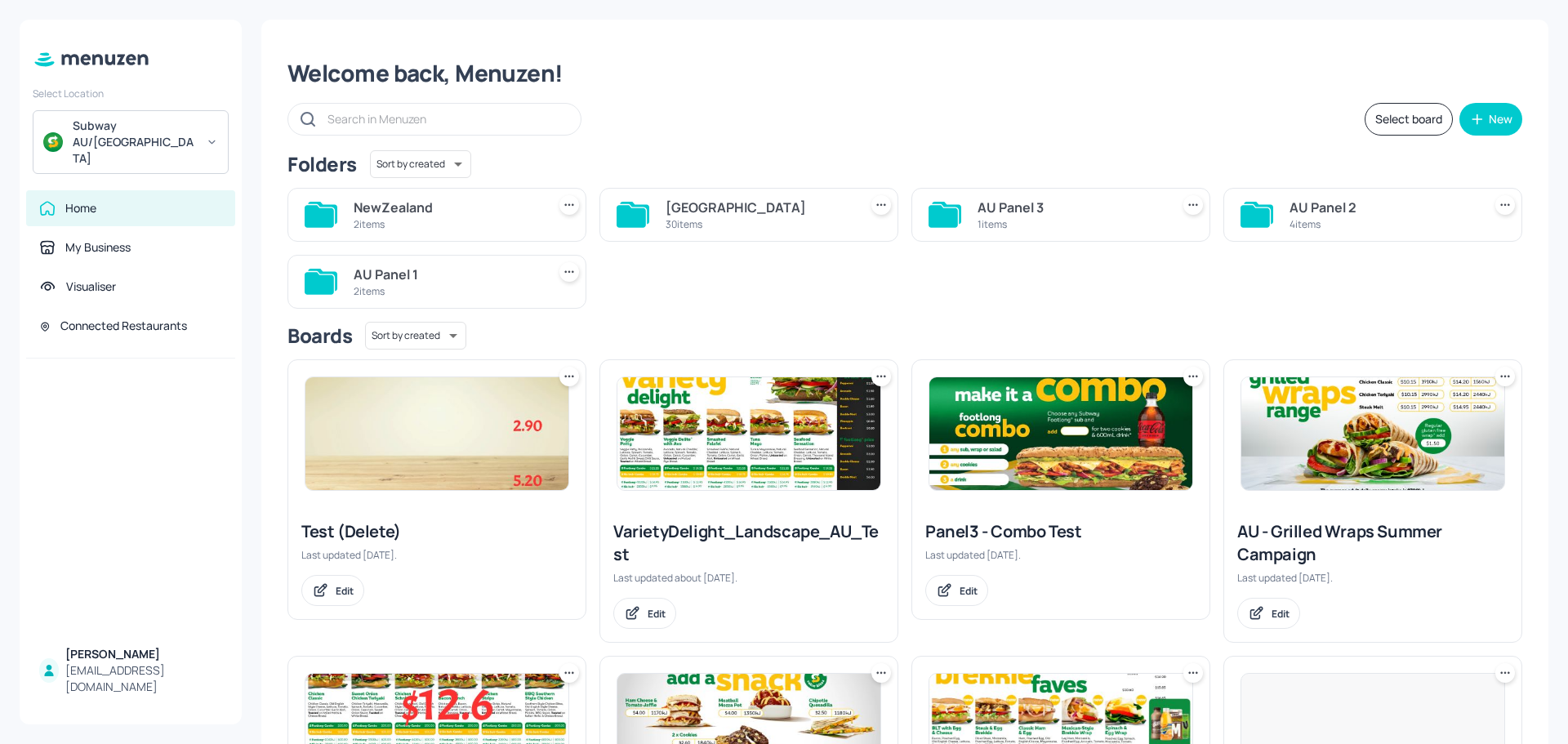
click at [421, 230] on div "2 items" at bounding box center [446, 224] width 186 height 13
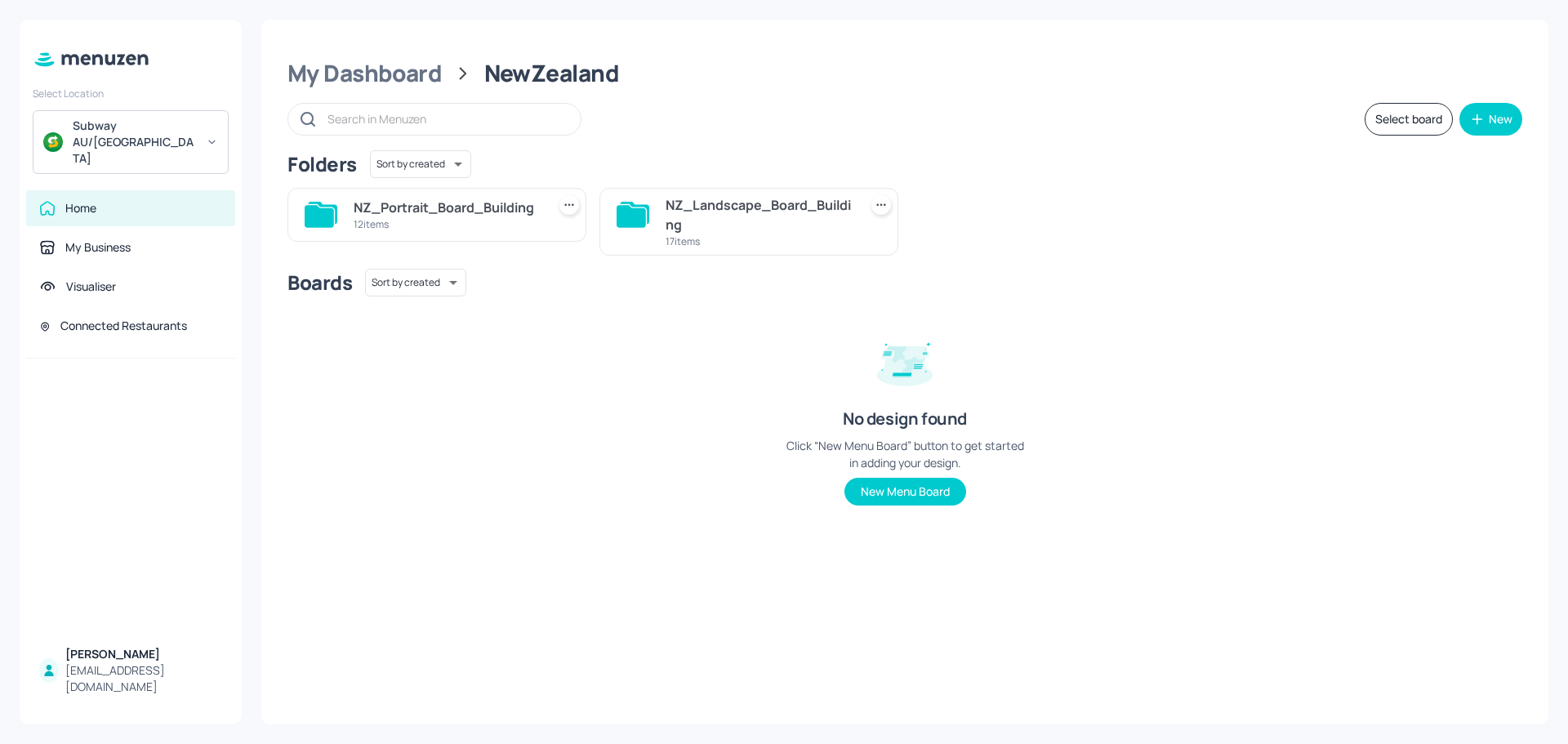
click at [716, 232] on div "NZ_Landscape_Board_Building" at bounding box center [758, 215] width 186 height 40
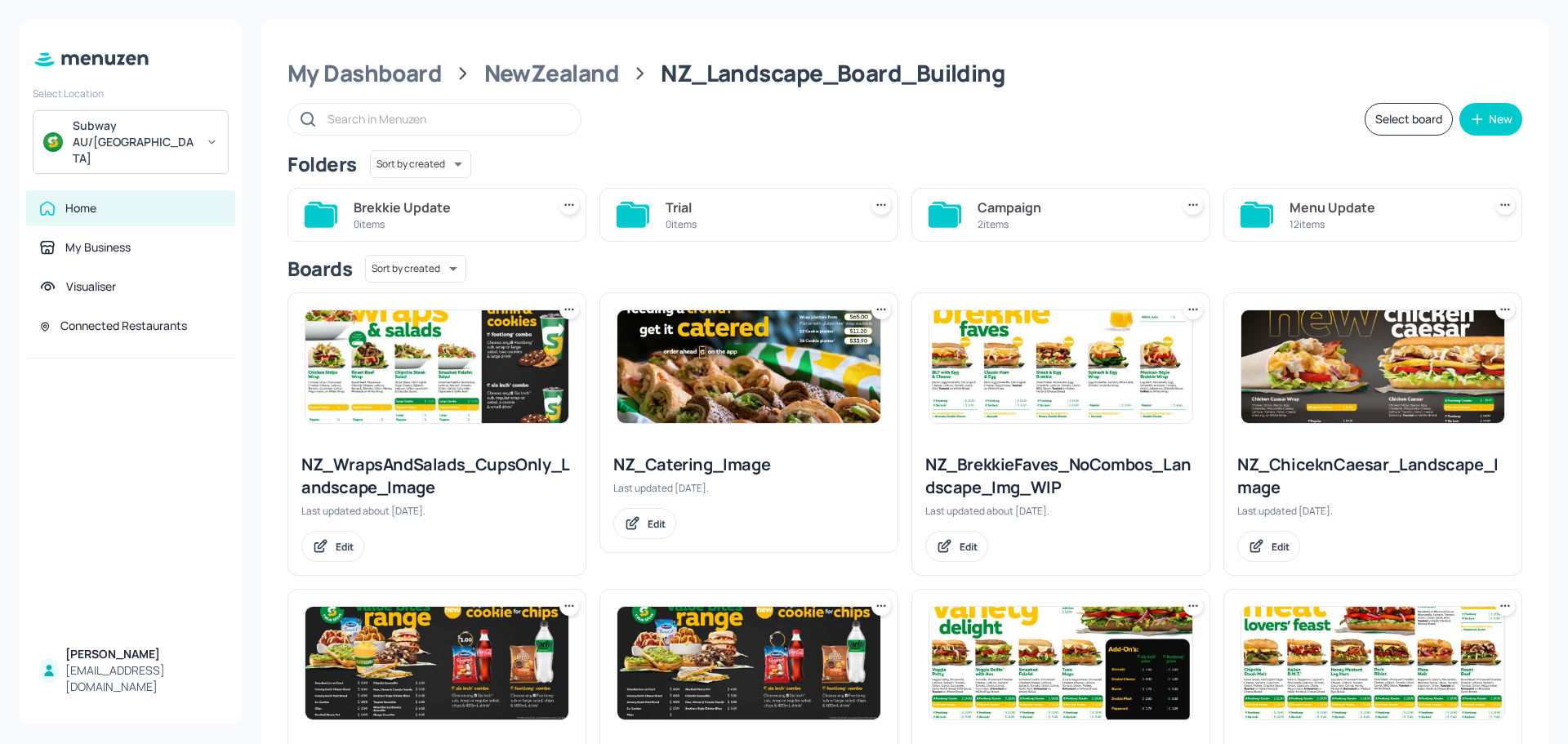
scroll to position [82, 0]
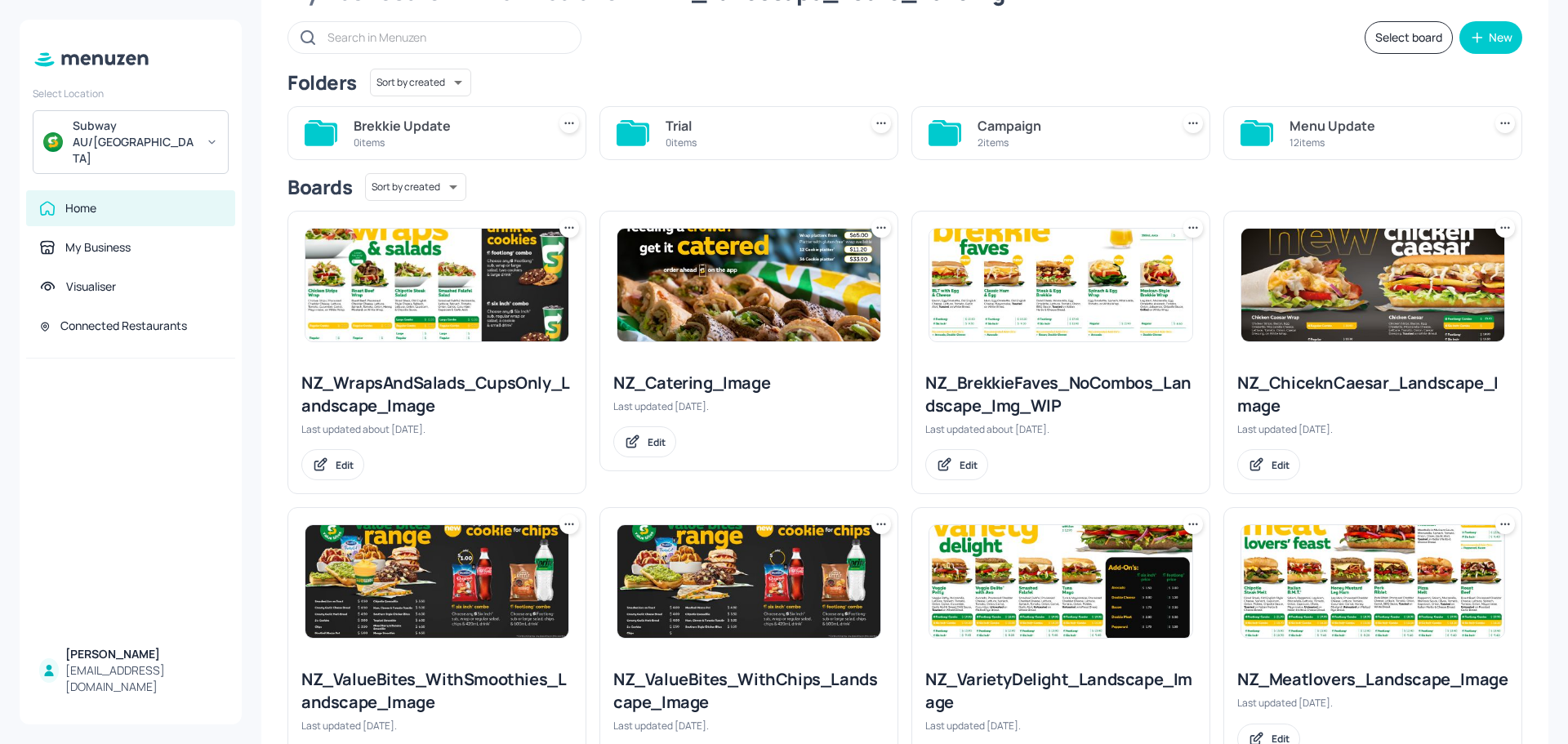
click at [1335, 130] on div "Menu Update" at bounding box center [1383, 126] width 186 height 20
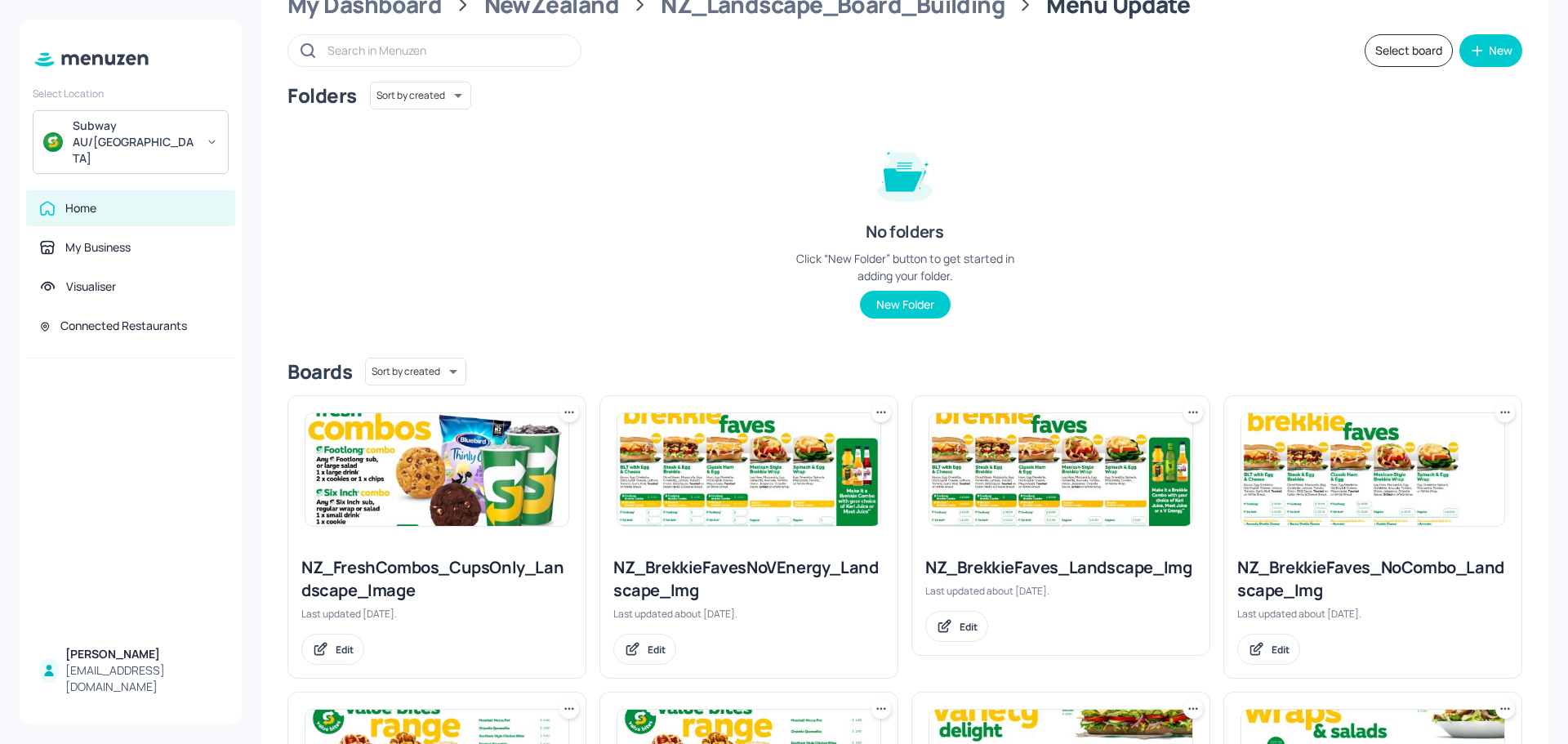
scroll to position [0, 0]
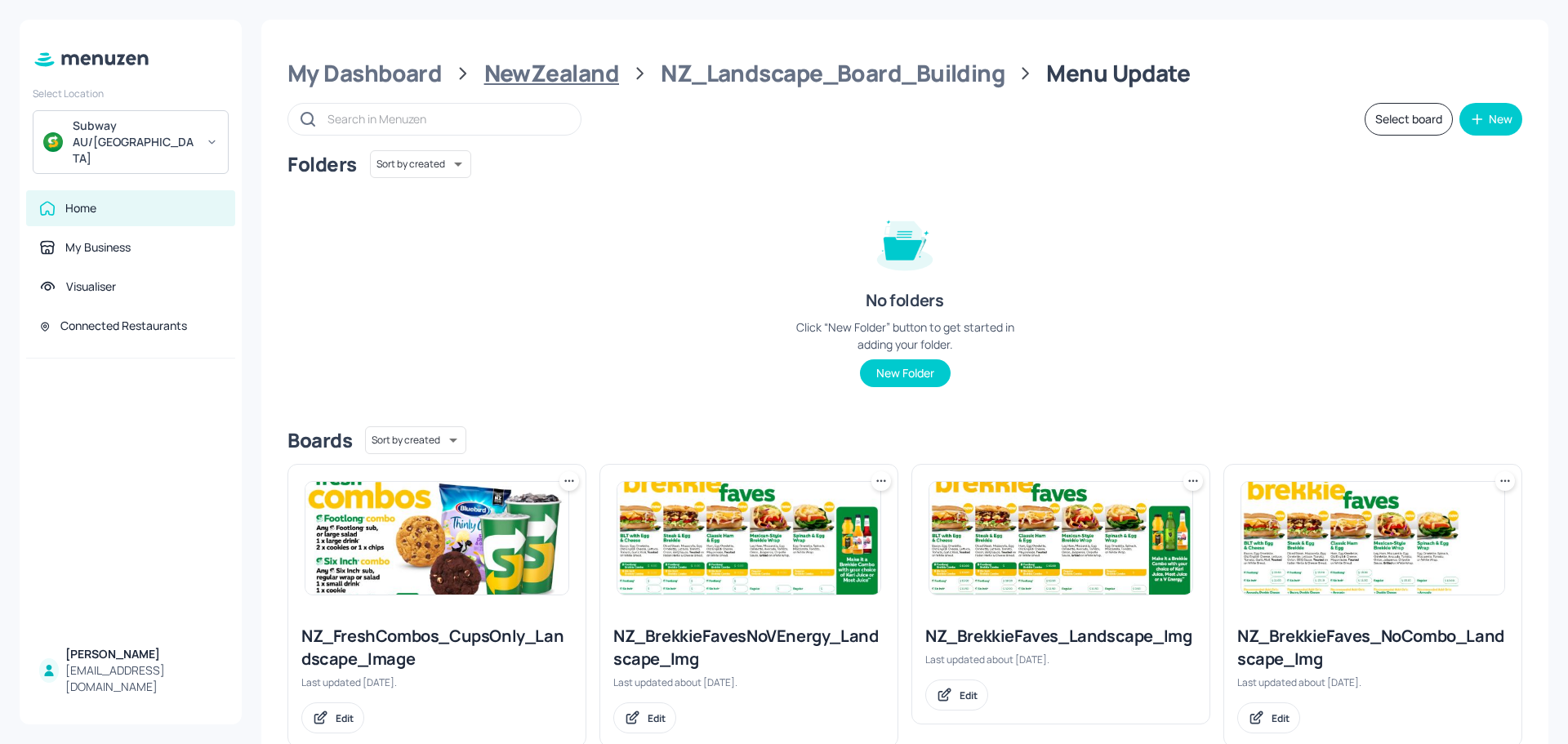
click at [555, 67] on div "NewZealand" at bounding box center [551, 73] width 135 height 30
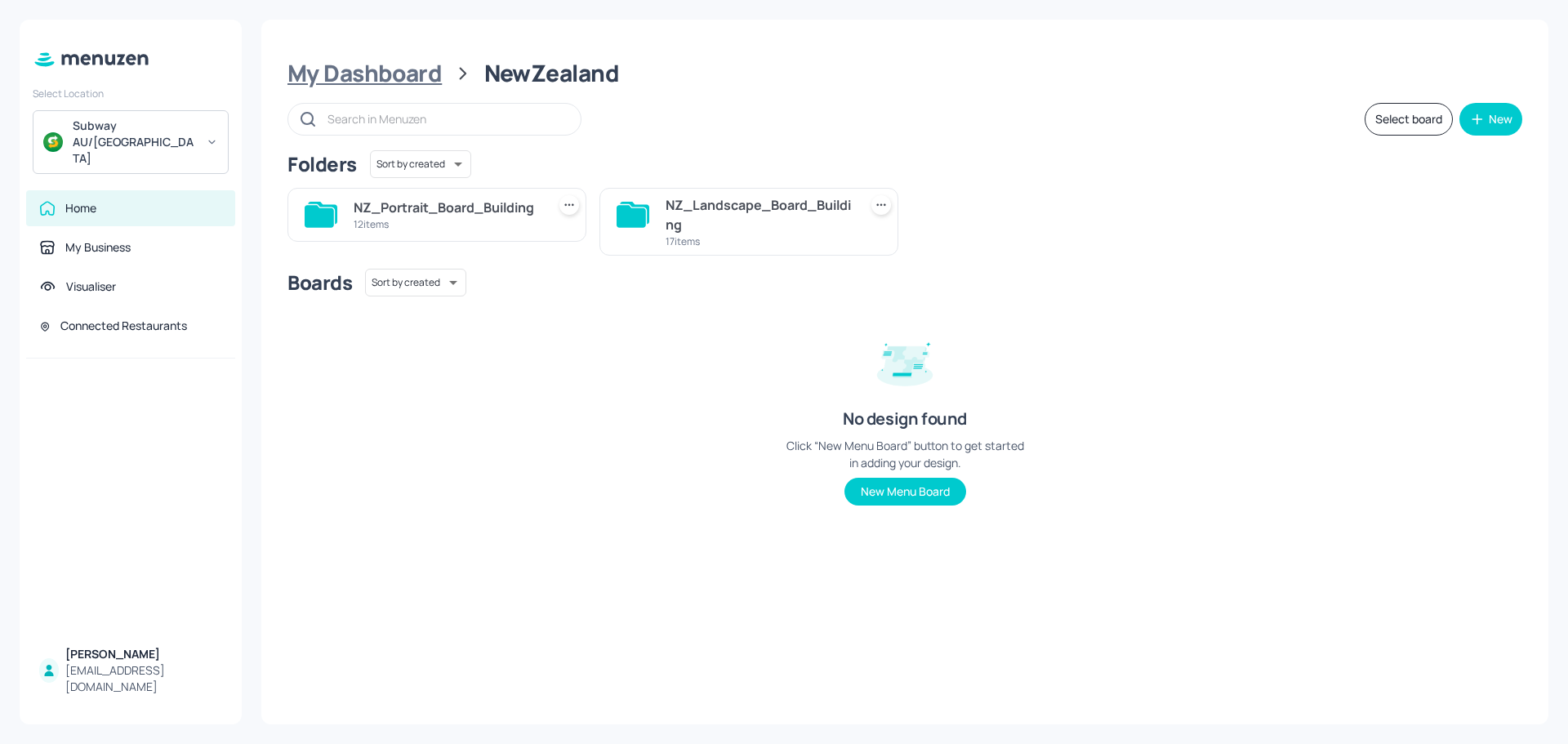
click at [370, 74] on div "My Dashboard" at bounding box center [365, 73] width 155 height 30
